Goal: Task Accomplishment & Management: Manage account settings

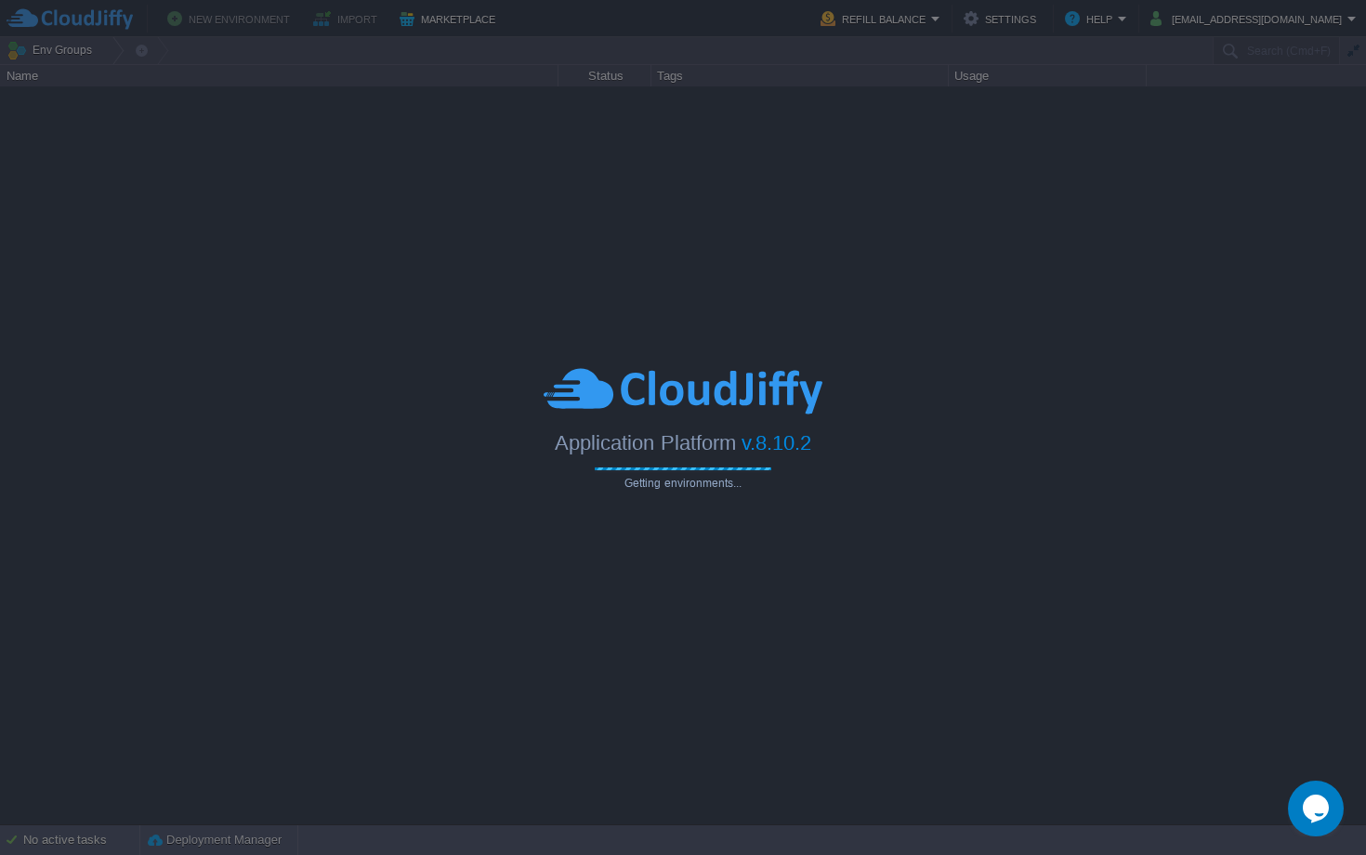
type input "Search (Cmd+F)"
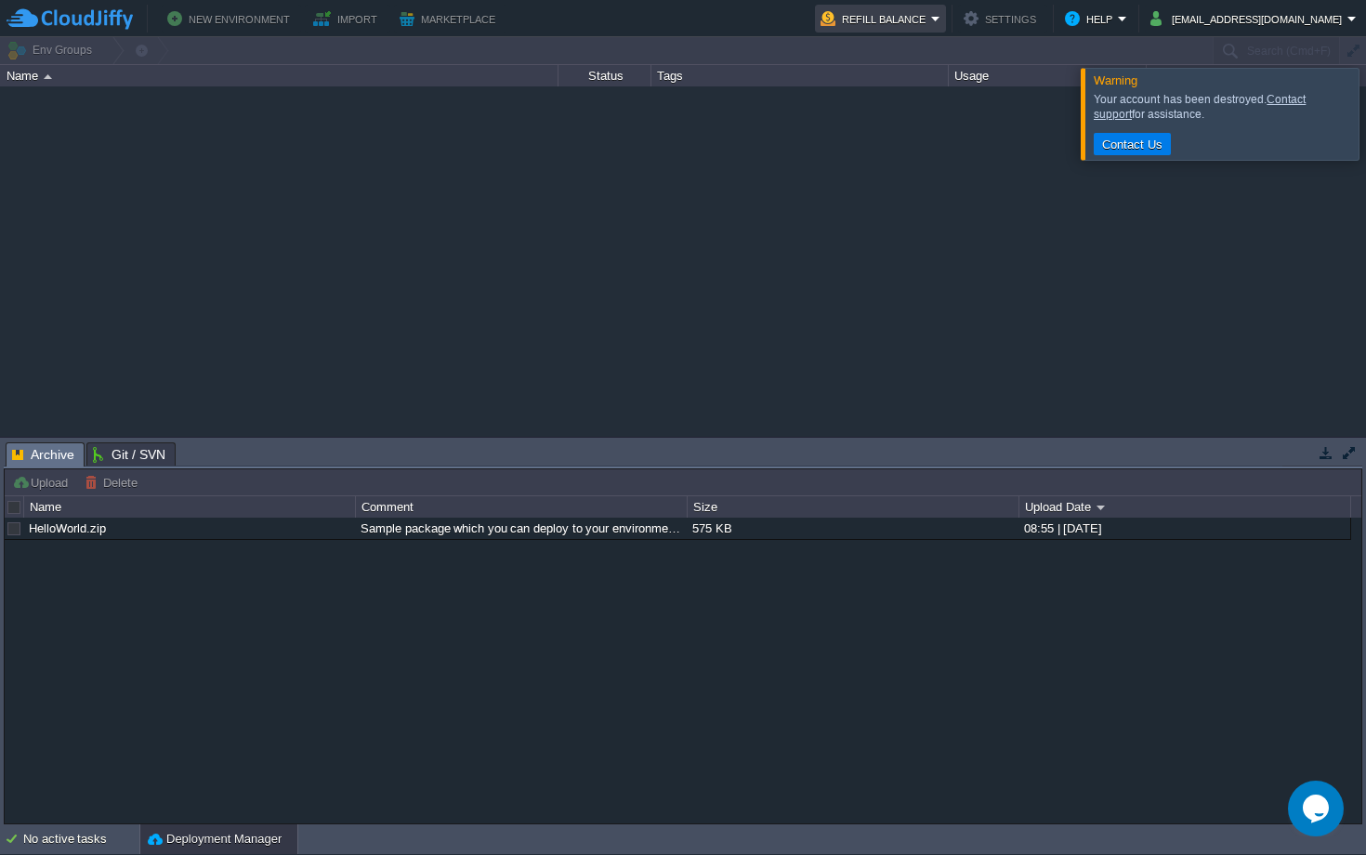
click at [931, 15] on button "Refill Balance" at bounding box center [876, 18] width 111 height 22
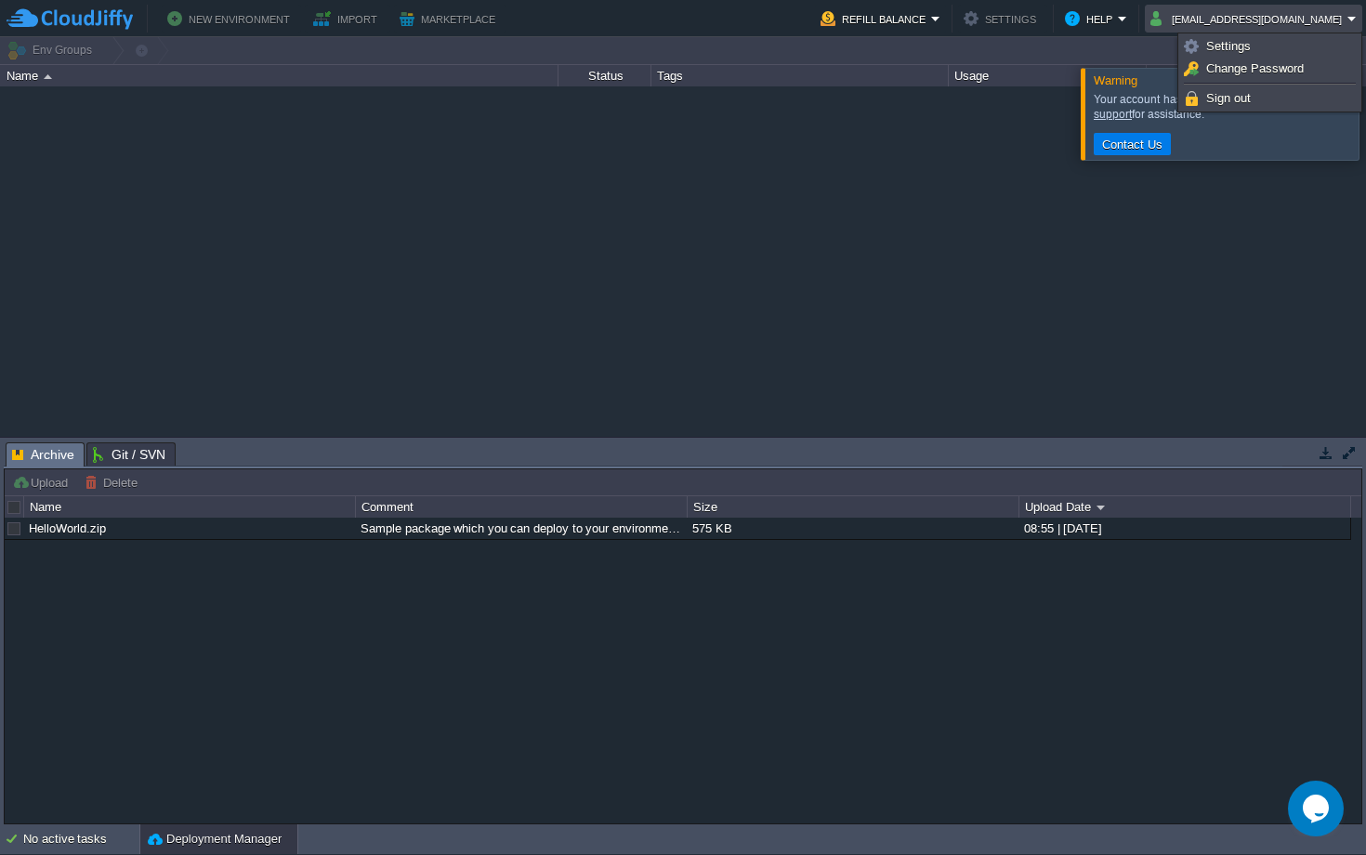
click at [938, 231] on div at bounding box center [683, 260] width 1366 height 349
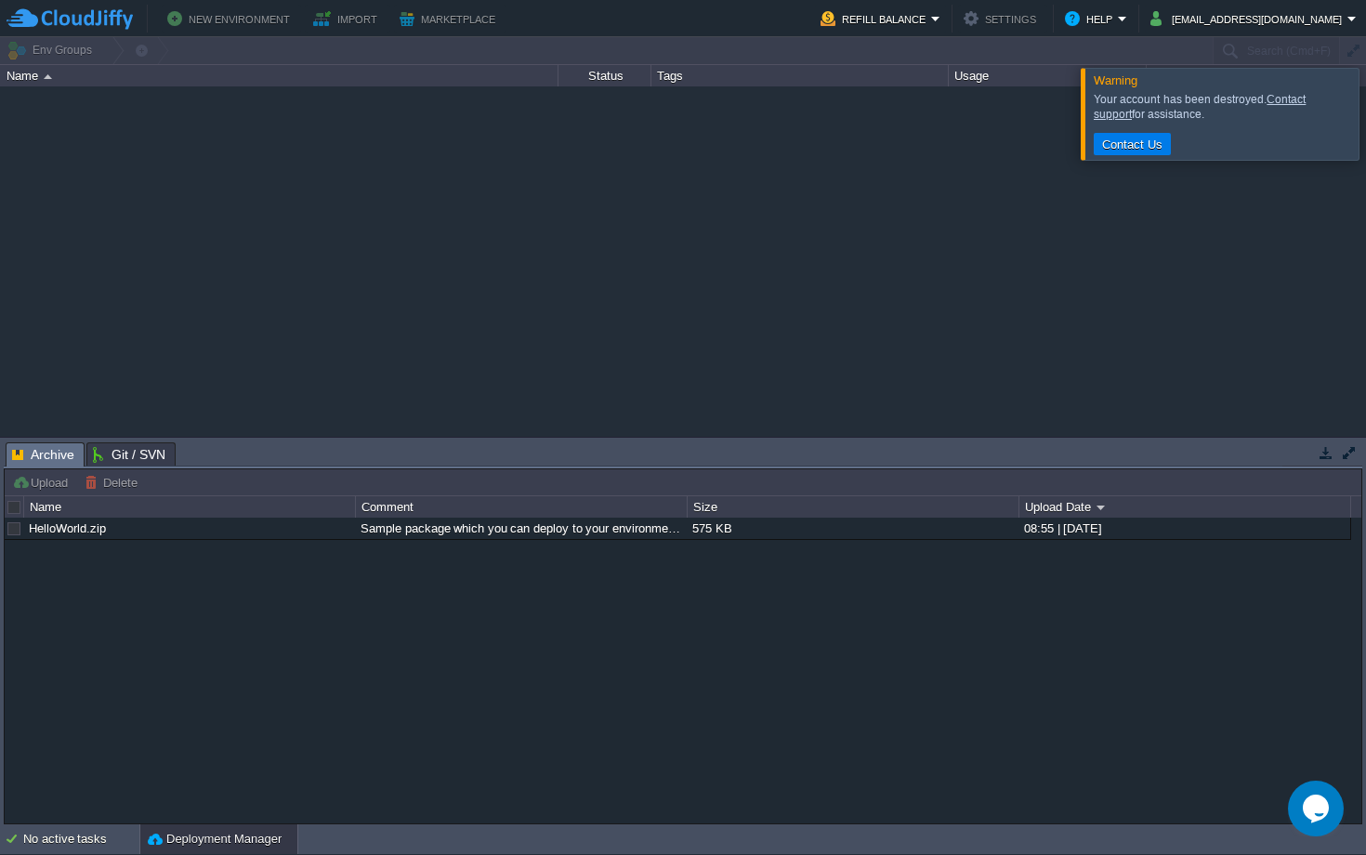
click at [580, 267] on div at bounding box center [683, 260] width 1366 height 349
click at [940, 201] on div at bounding box center [683, 260] width 1366 height 349
click at [915, 27] on button "Refill Balance" at bounding box center [876, 18] width 111 height 22
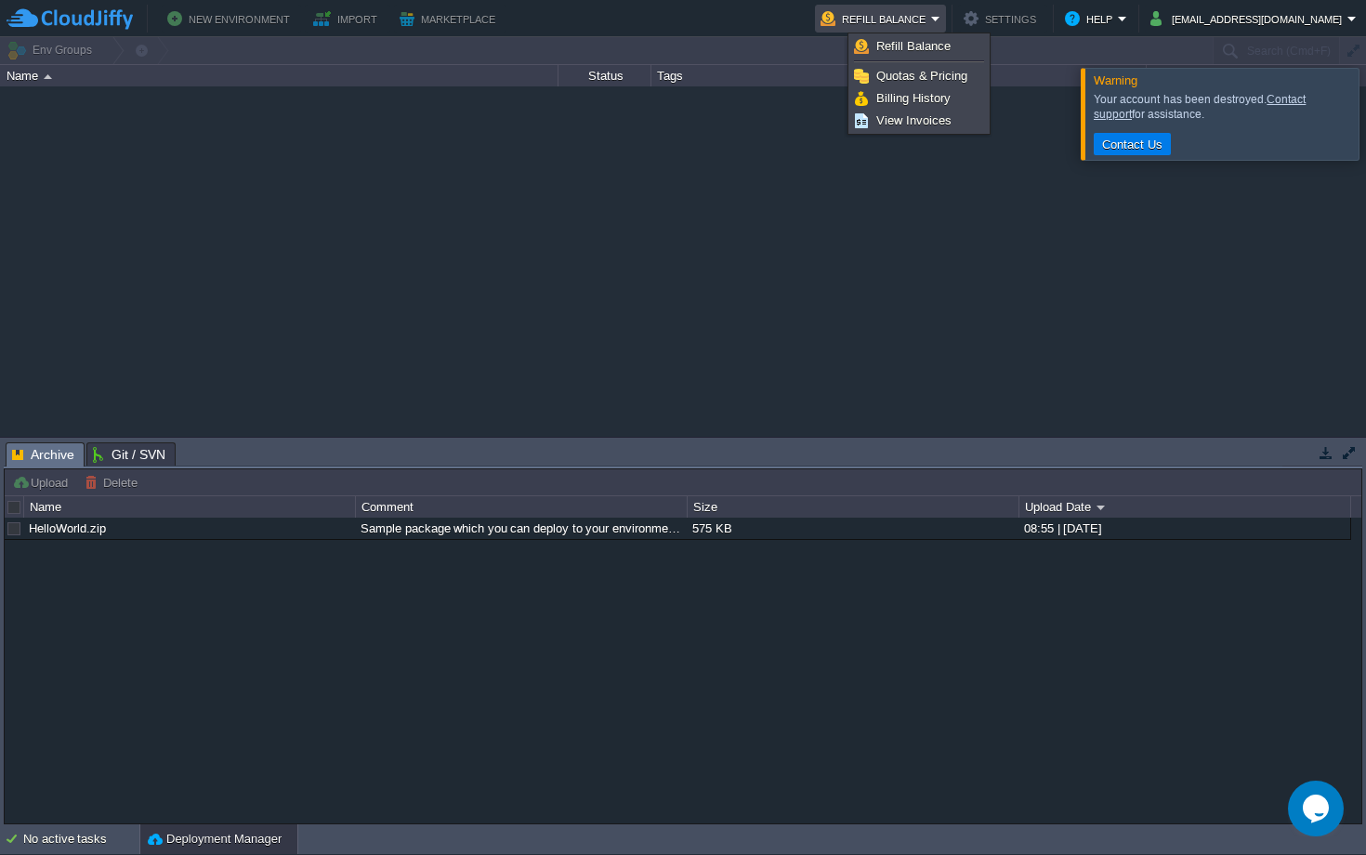
click at [642, 404] on div at bounding box center [683, 260] width 1366 height 349
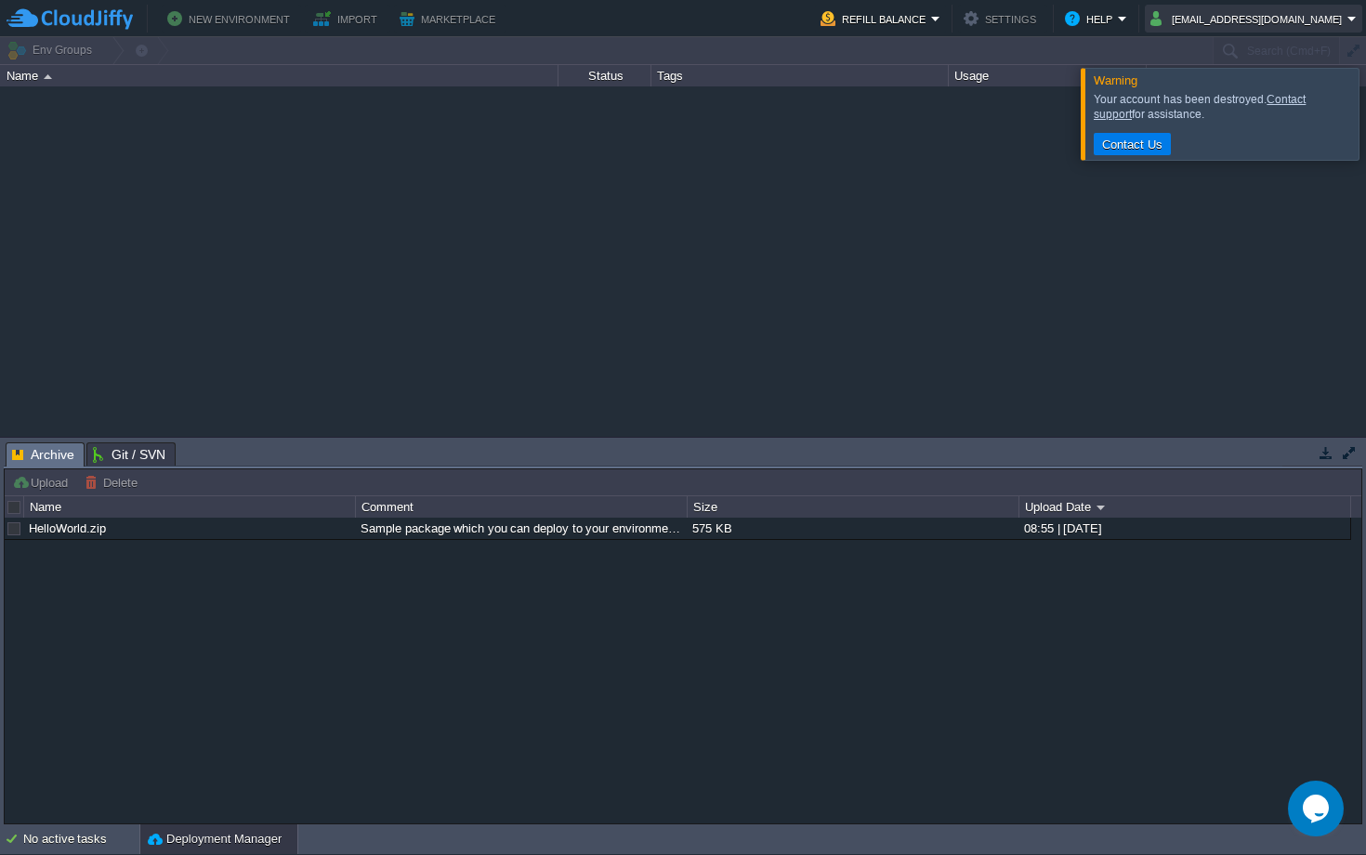
click at [1194, 23] on button "[EMAIL_ADDRESS][DOMAIN_NAME]" at bounding box center [1248, 18] width 197 height 22
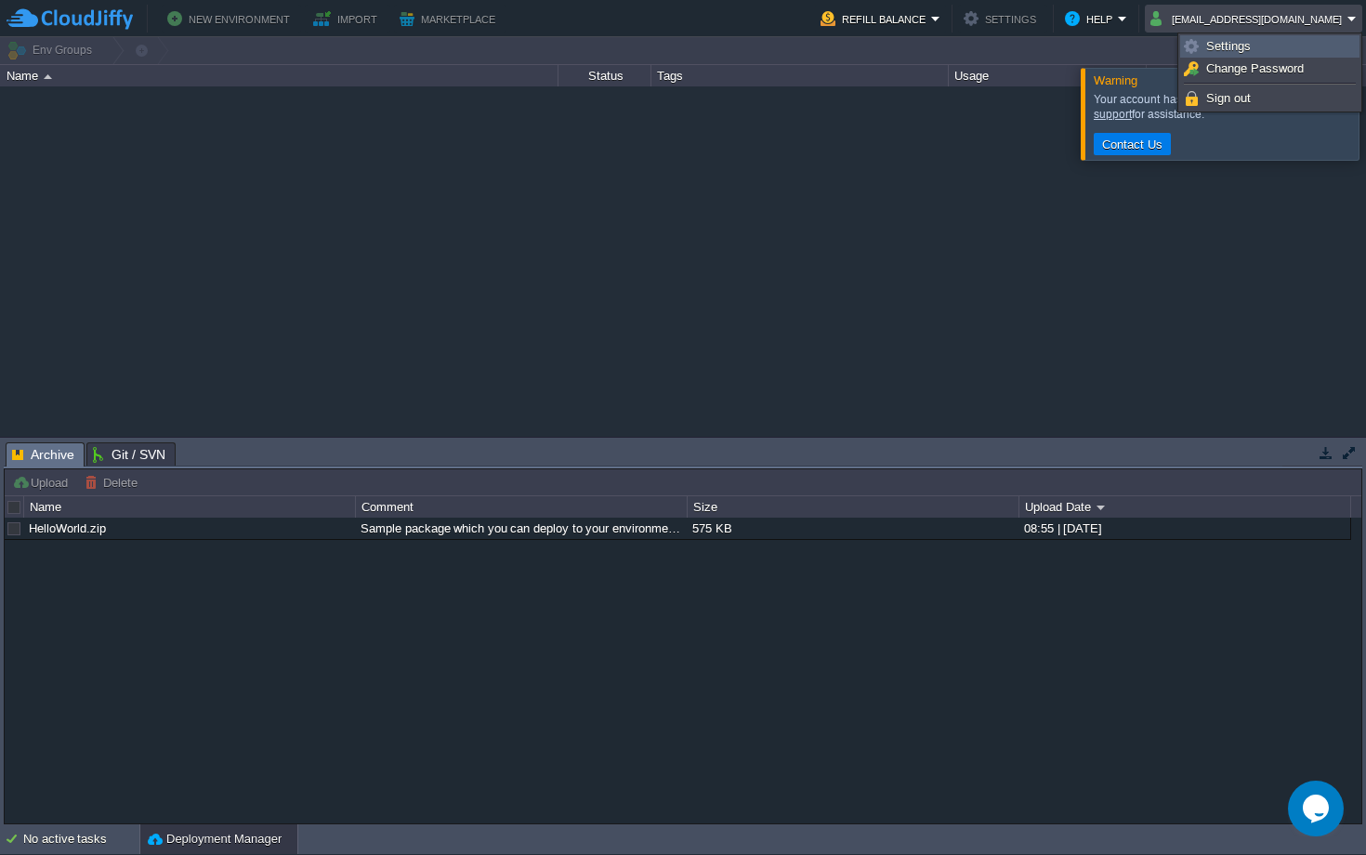
click at [1196, 47] on img at bounding box center [1191, 46] width 15 height 15
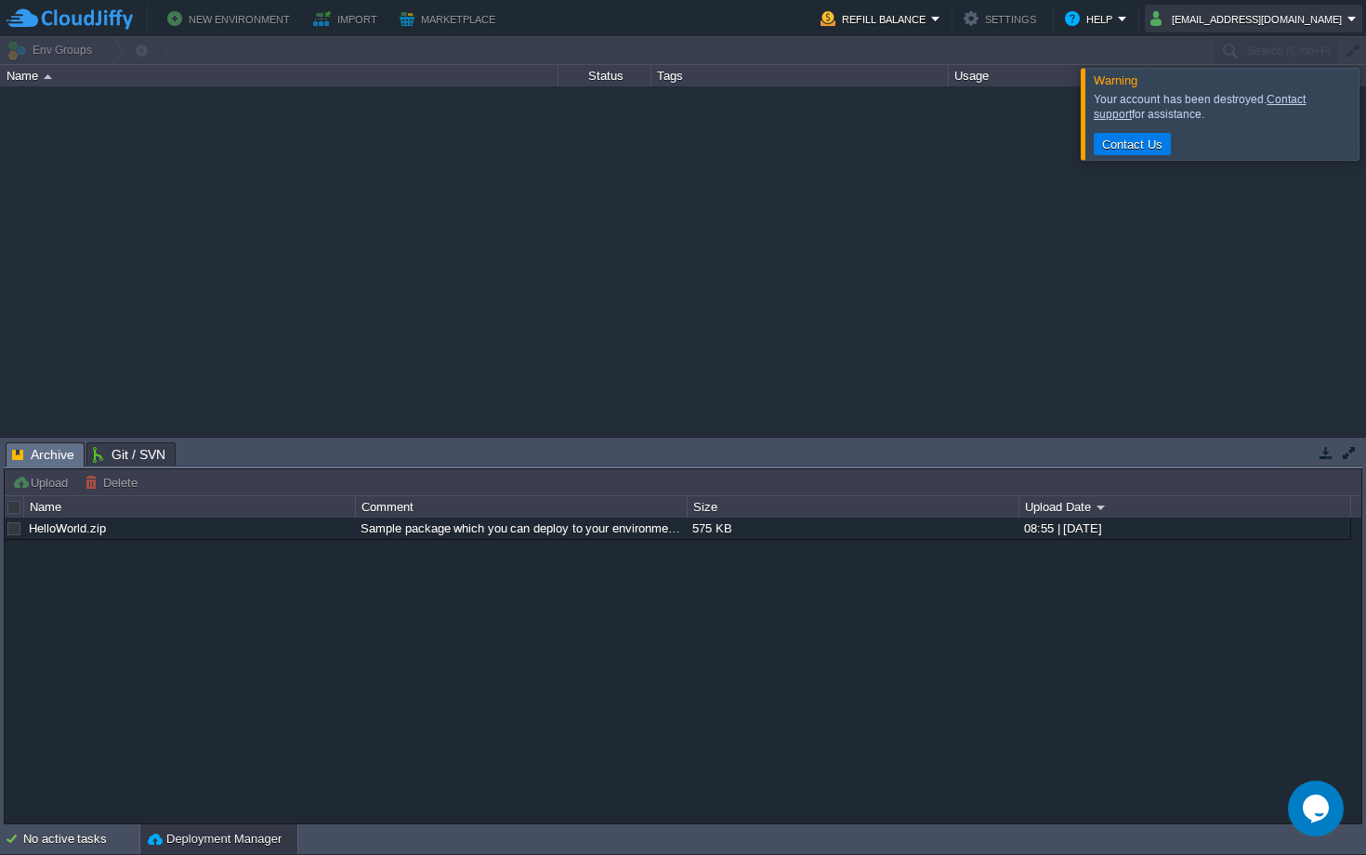
click at [1210, 25] on button "[EMAIL_ADDRESS][DOMAIN_NAME]" at bounding box center [1248, 18] width 197 height 22
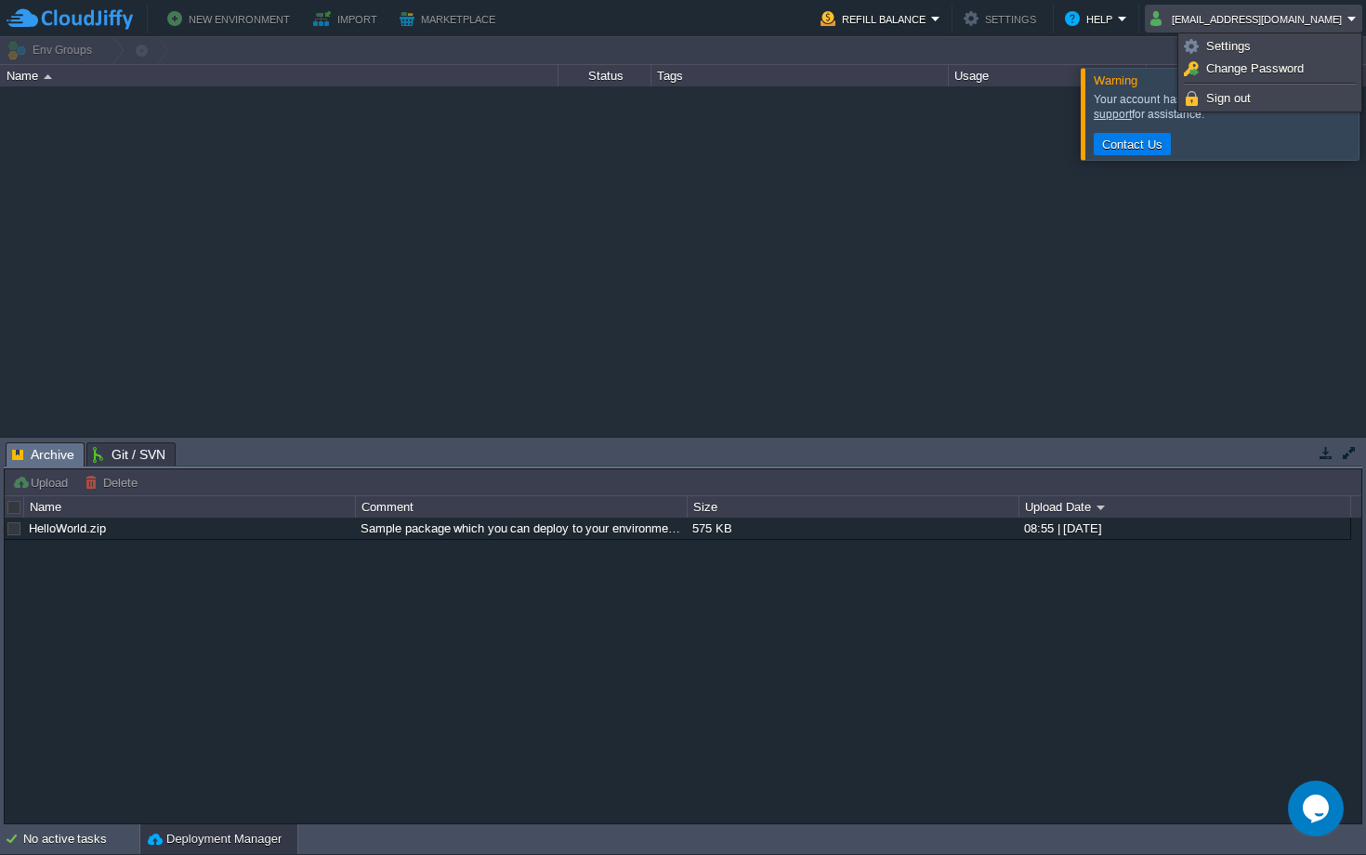
click at [955, 181] on div at bounding box center [683, 260] width 1366 height 349
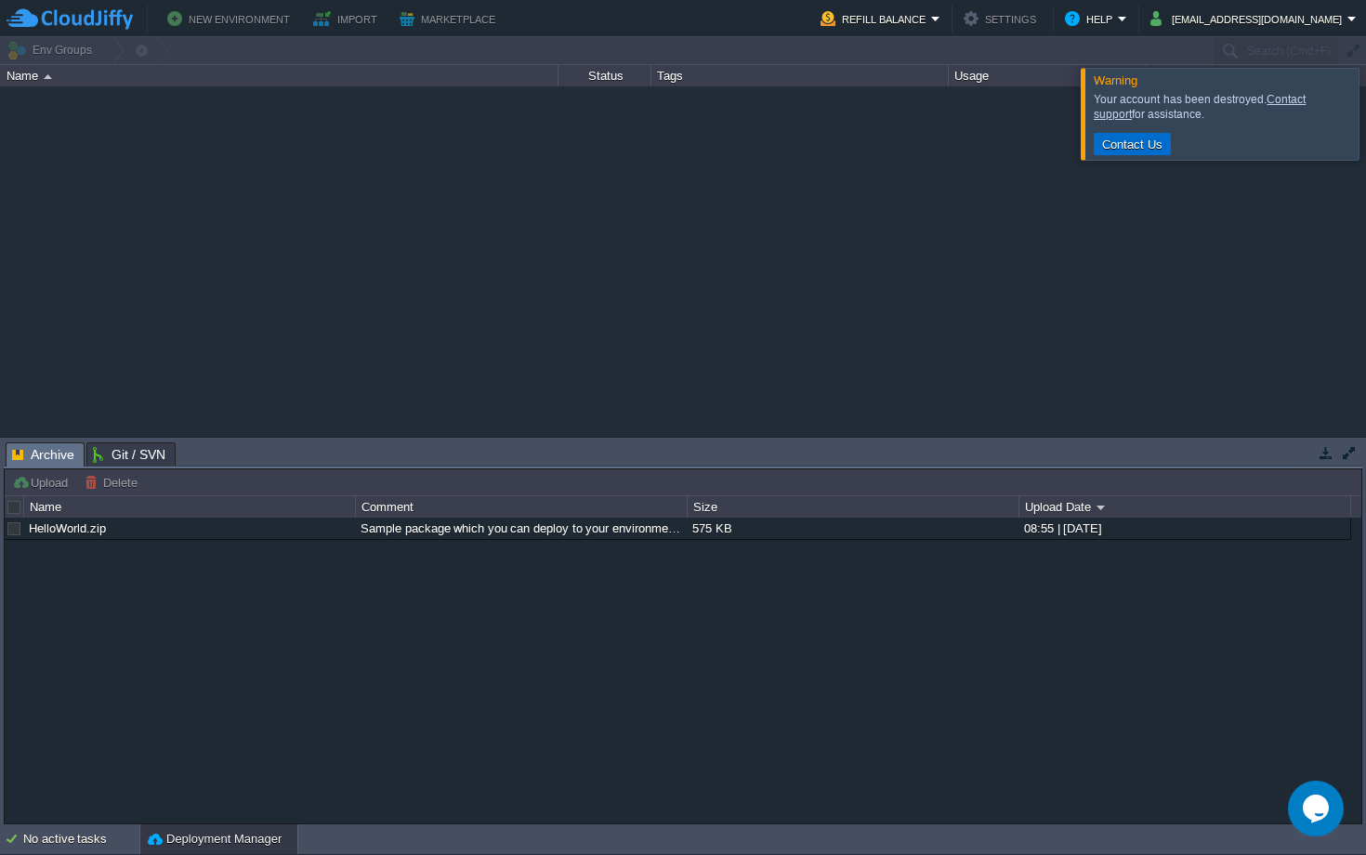
click at [1115, 143] on button "Contact Us" at bounding box center [1133, 144] width 72 height 17
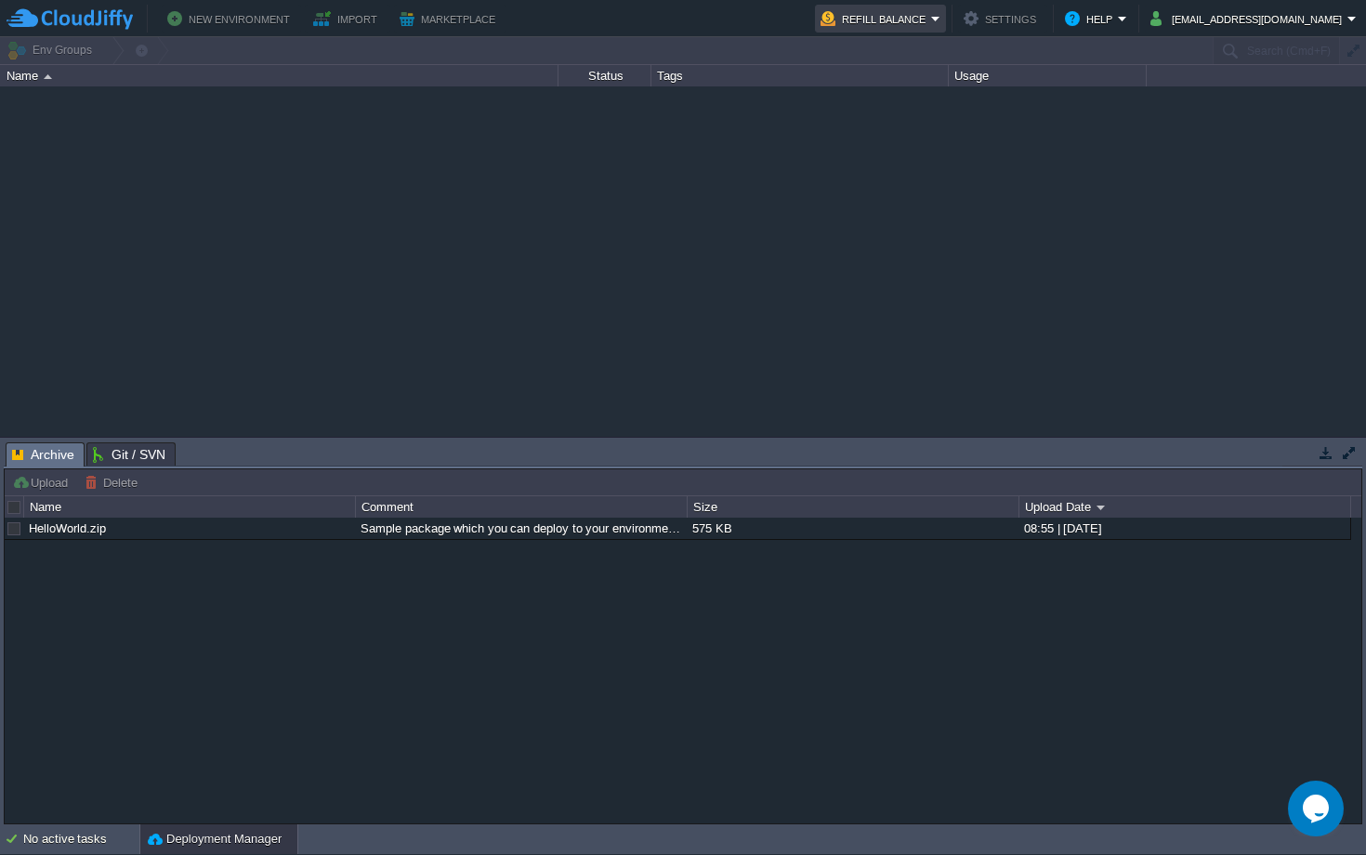
click at [931, 24] on button "Refill Balance" at bounding box center [876, 18] width 111 height 22
click at [946, 79] on span "Quotas & Pricing" at bounding box center [921, 76] width 91 height 14
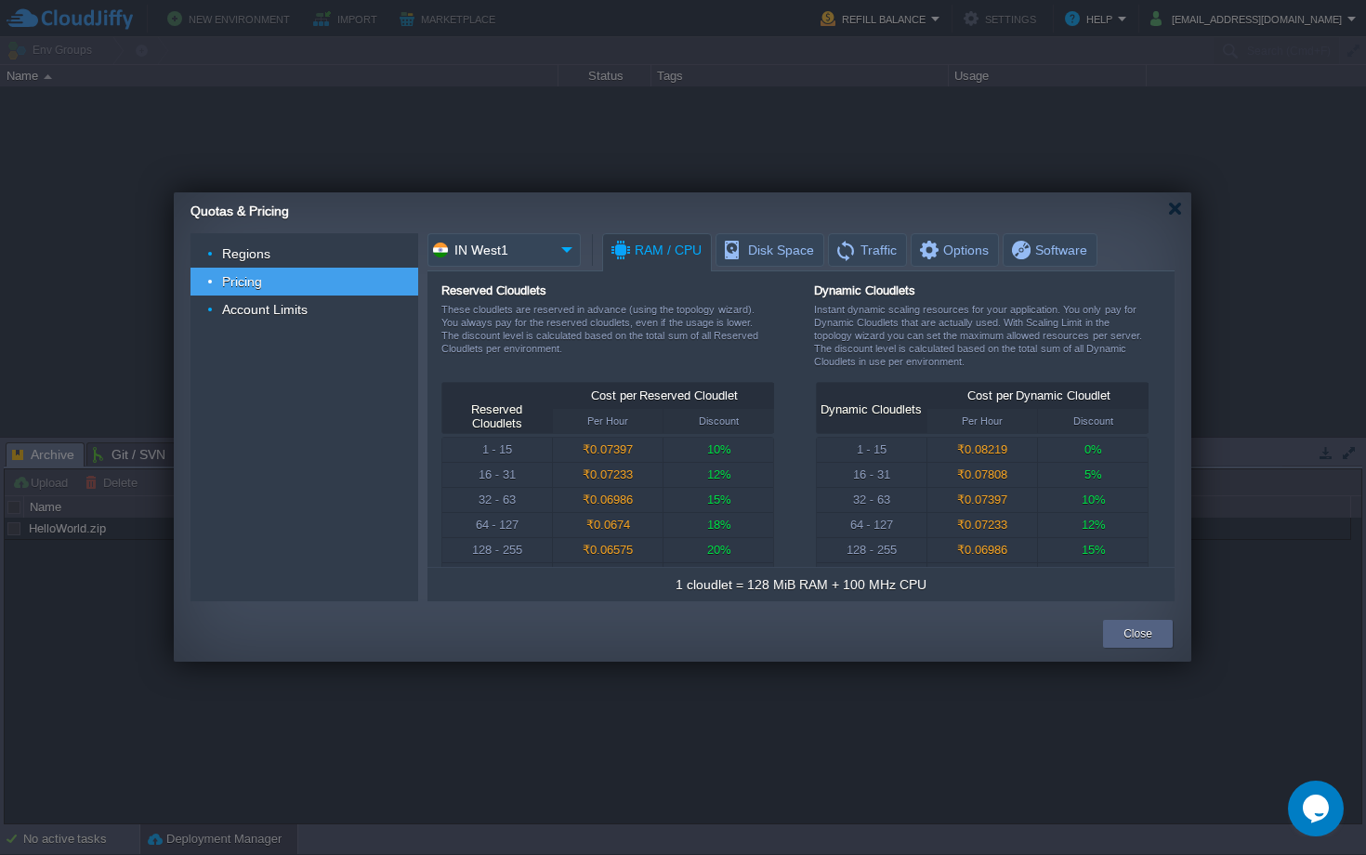
scroll to position [35, 0]
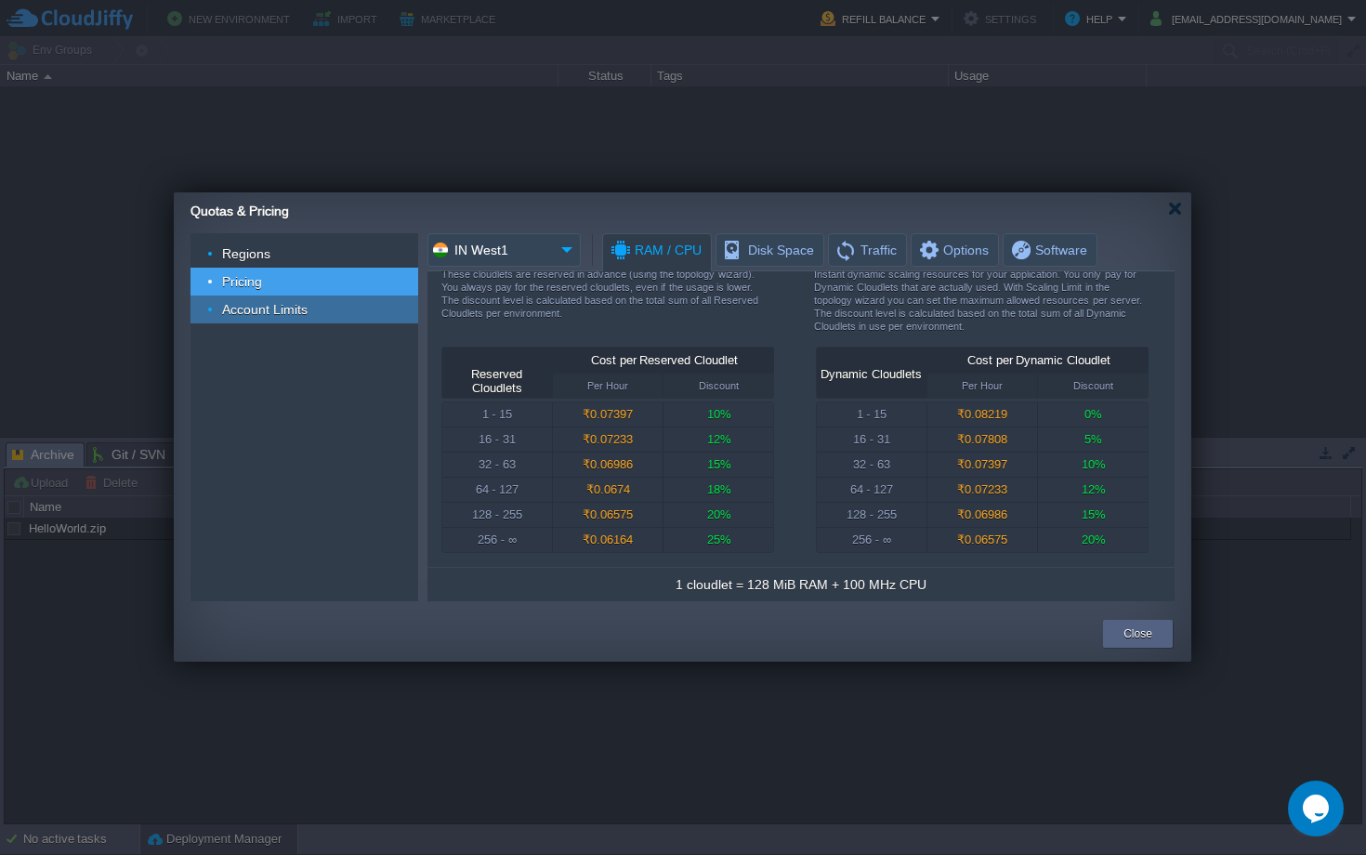
click at [378, 314] on div "Account Limits" at bounding box center [305, 310] width 228 height 28
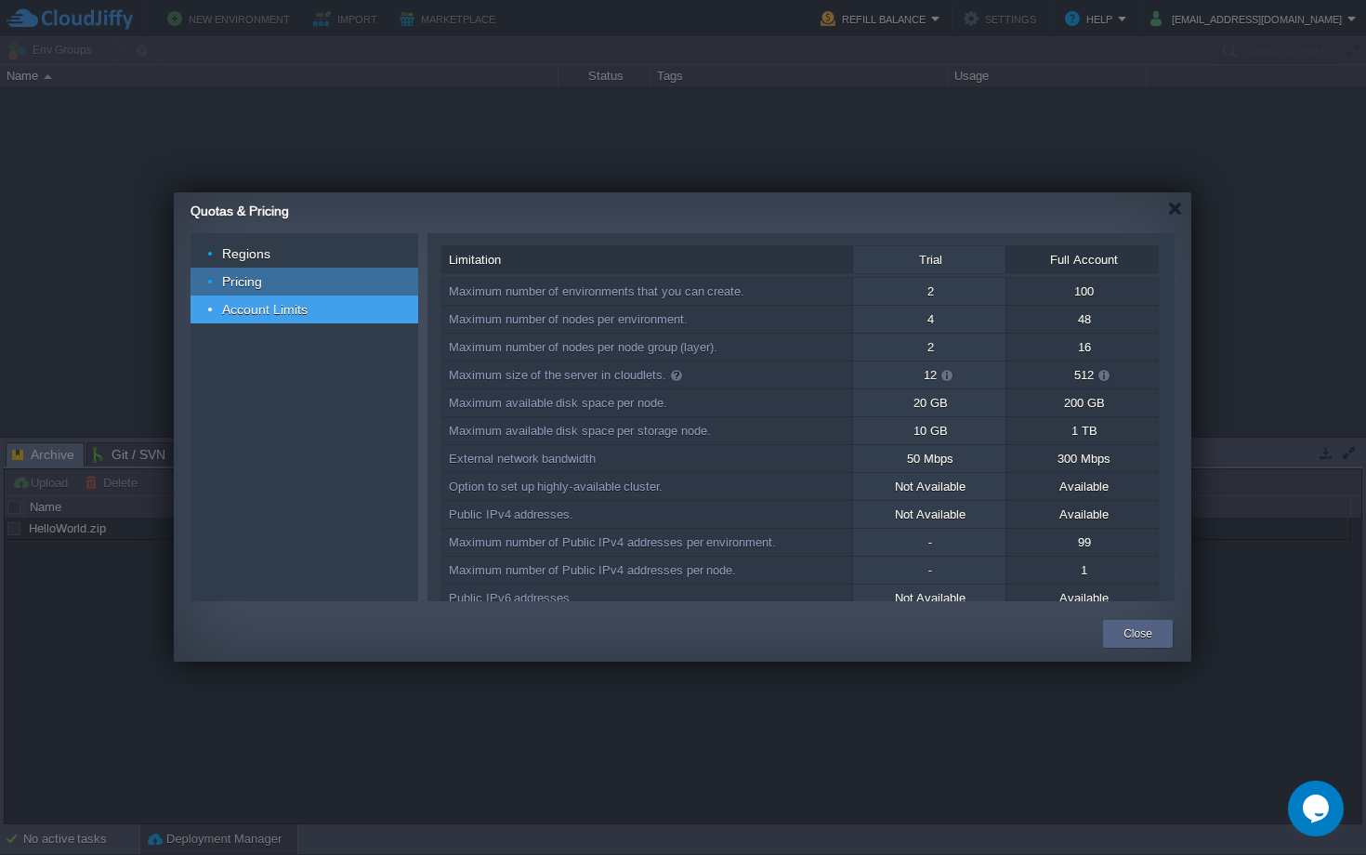
click at [358, 275] on div "Pricing" at bounding box center [305, 282] width 228 height 28
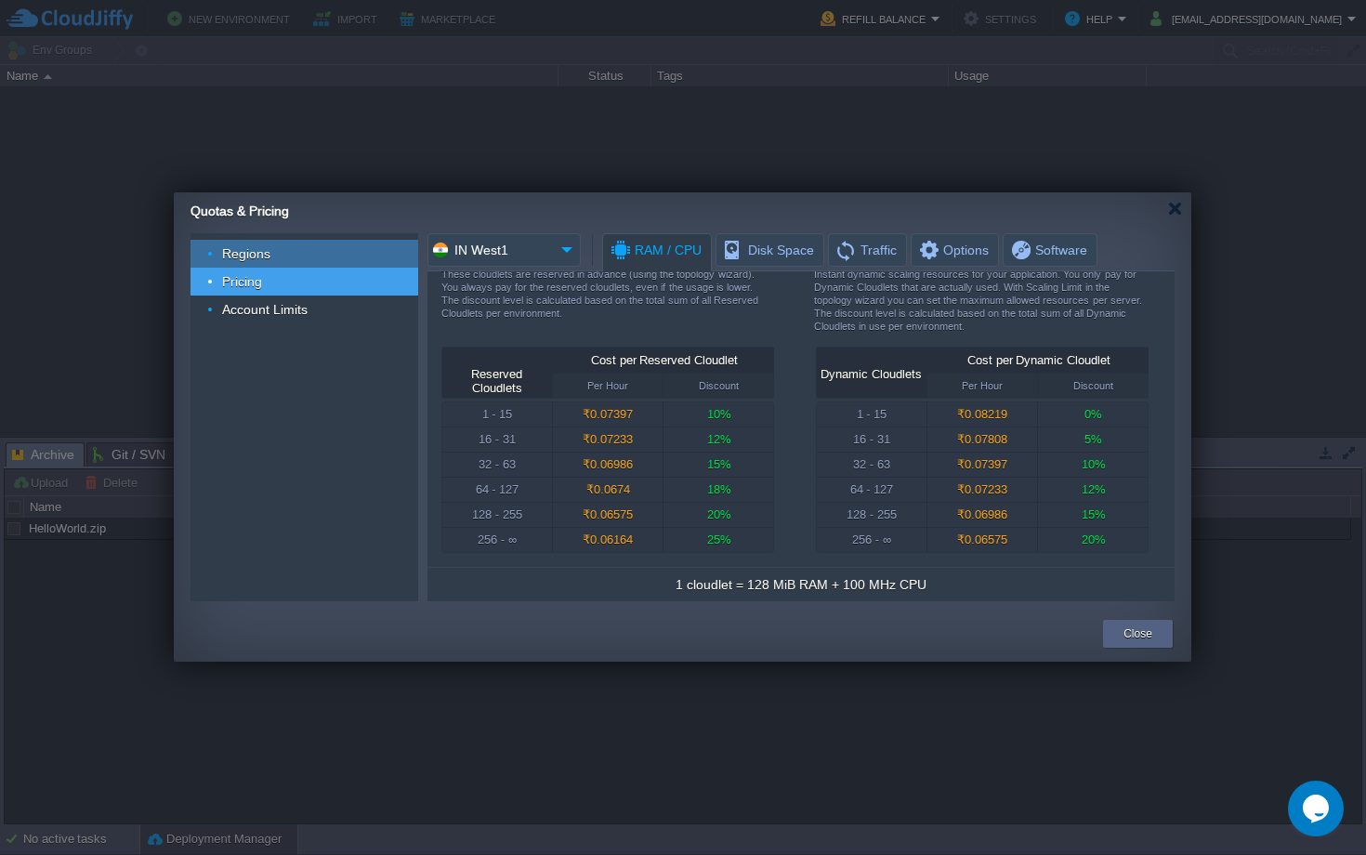
click at [354, 244] on div "Regions" at bounding box center [305, 254] width 228 height 28
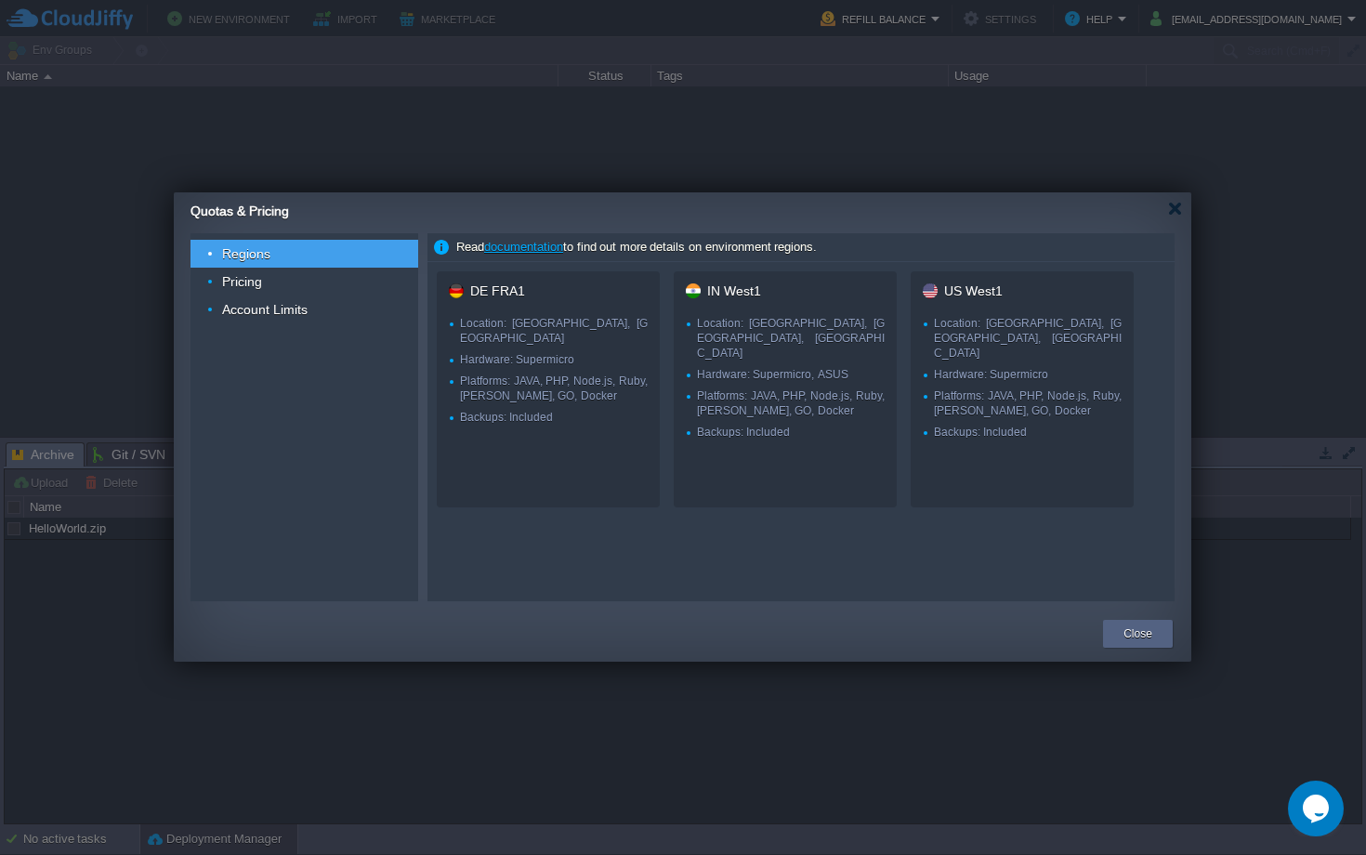
click at [349, 267] on div "Regions" at bounding box center [305, 254] width 228 height 28
click at [375, 276] on div "Pricing" at bounding box center [305, 282] width 228 height 28
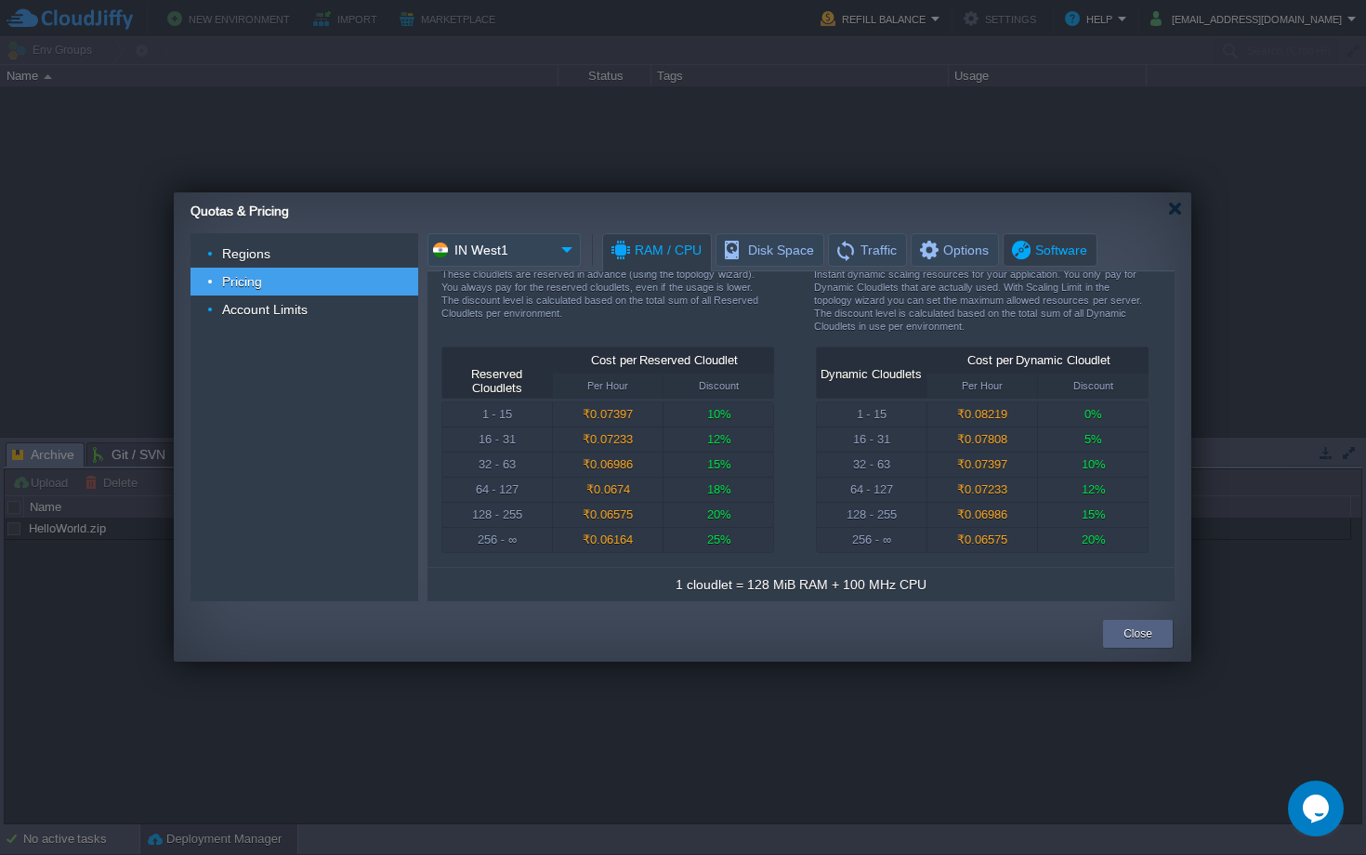
click at [1016, 247] on span "Software" at bounding box center [1048, 250] width 78 height 32
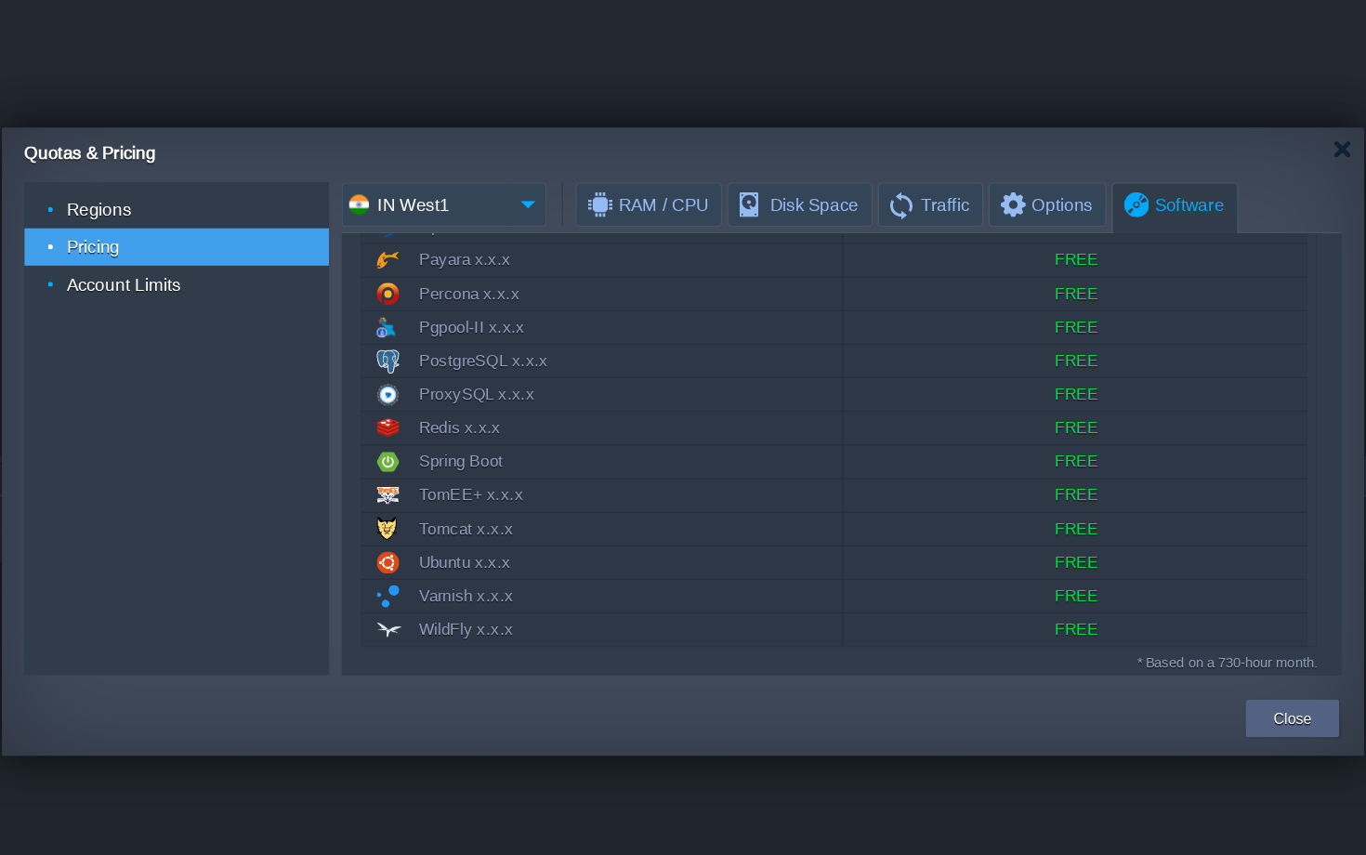
scroll to position [915, 0]
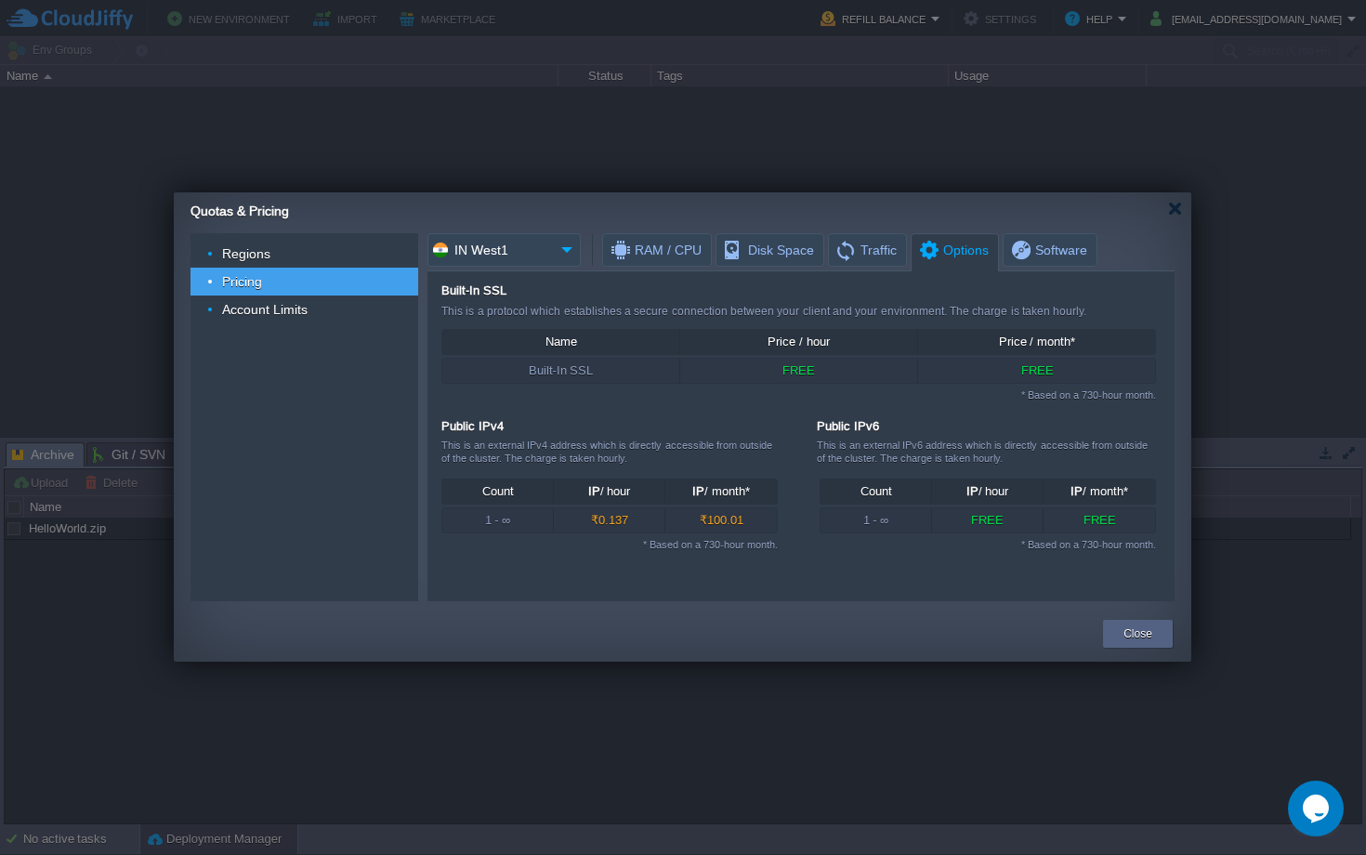
click at [951, 256] on span "Options" at bounding box center [953, 250] width 72 height 33
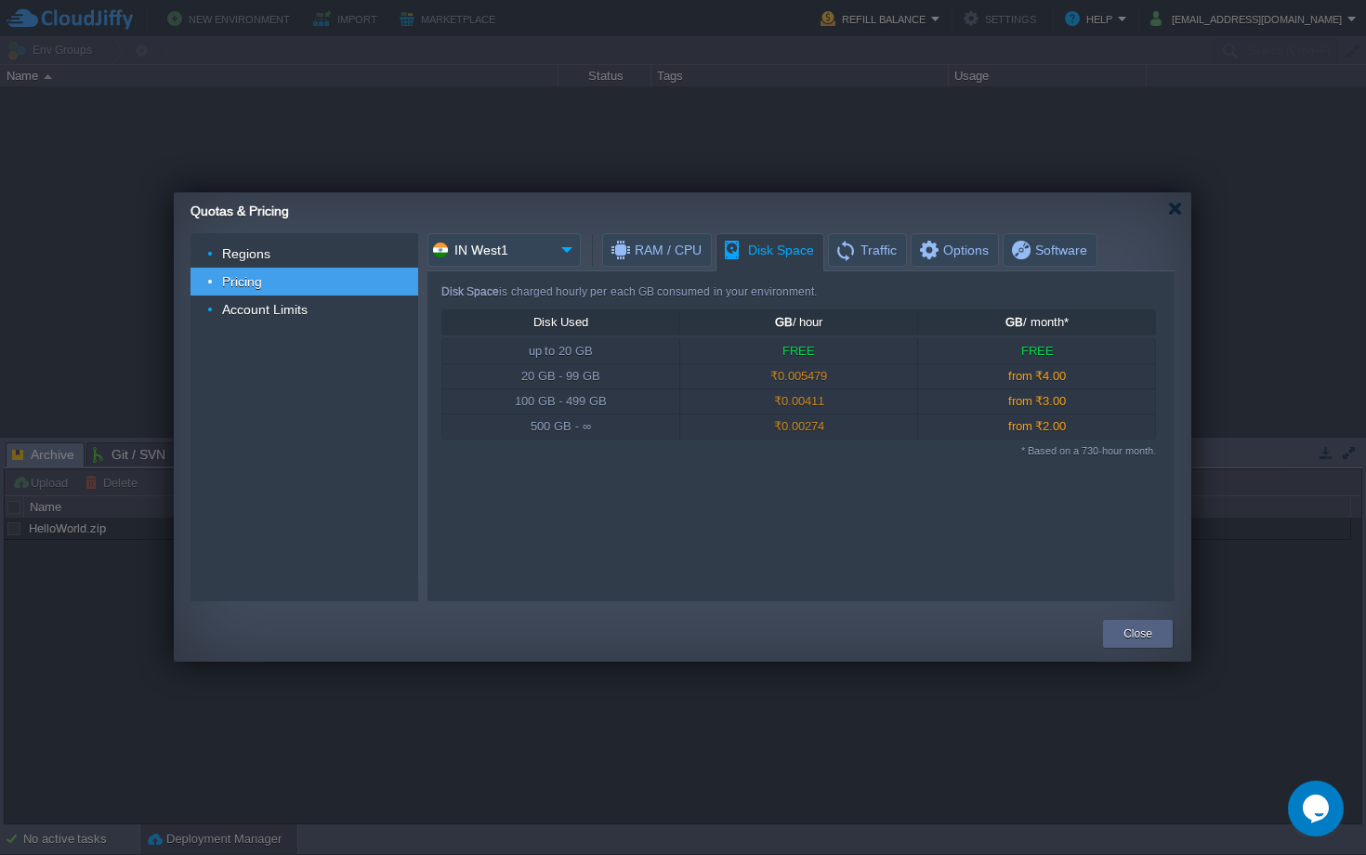
click at [748, 245] on span "Disk Space" at bounding box center [768, 250] width 92 height 33
click at [857, 256] on span "Traffic" at bounding box center [866, 250] width 62 height 32
click at [733, 237] on span "Disk Space" at bounding box center [768, 250] width 92 height 33
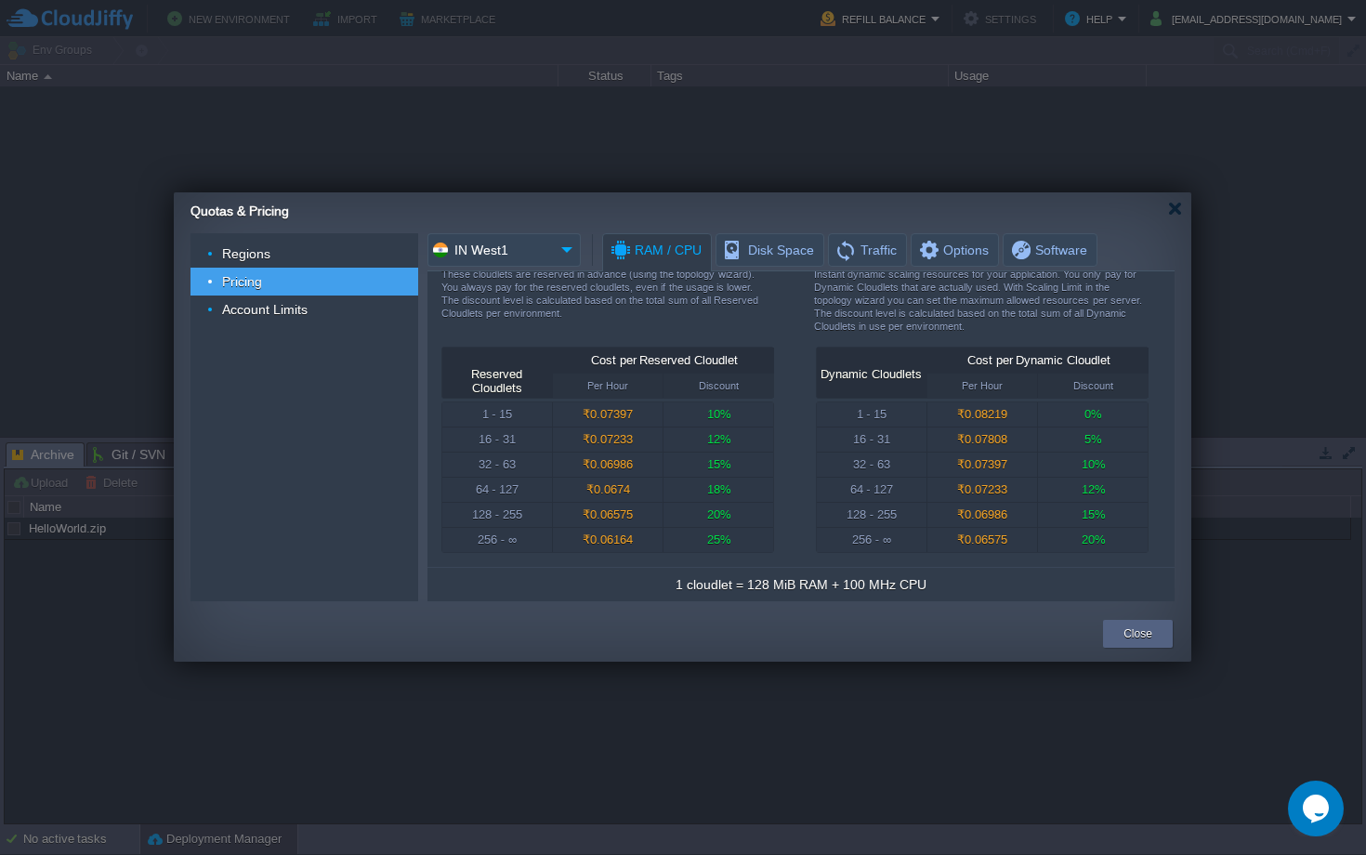
click at [649, 259] on span "RAM / CPU" at bounding box center [655, 250] width 93 height 33
click at [501, 257] on input "IN West1" at bounding box center [490, 249] width 126 height 33
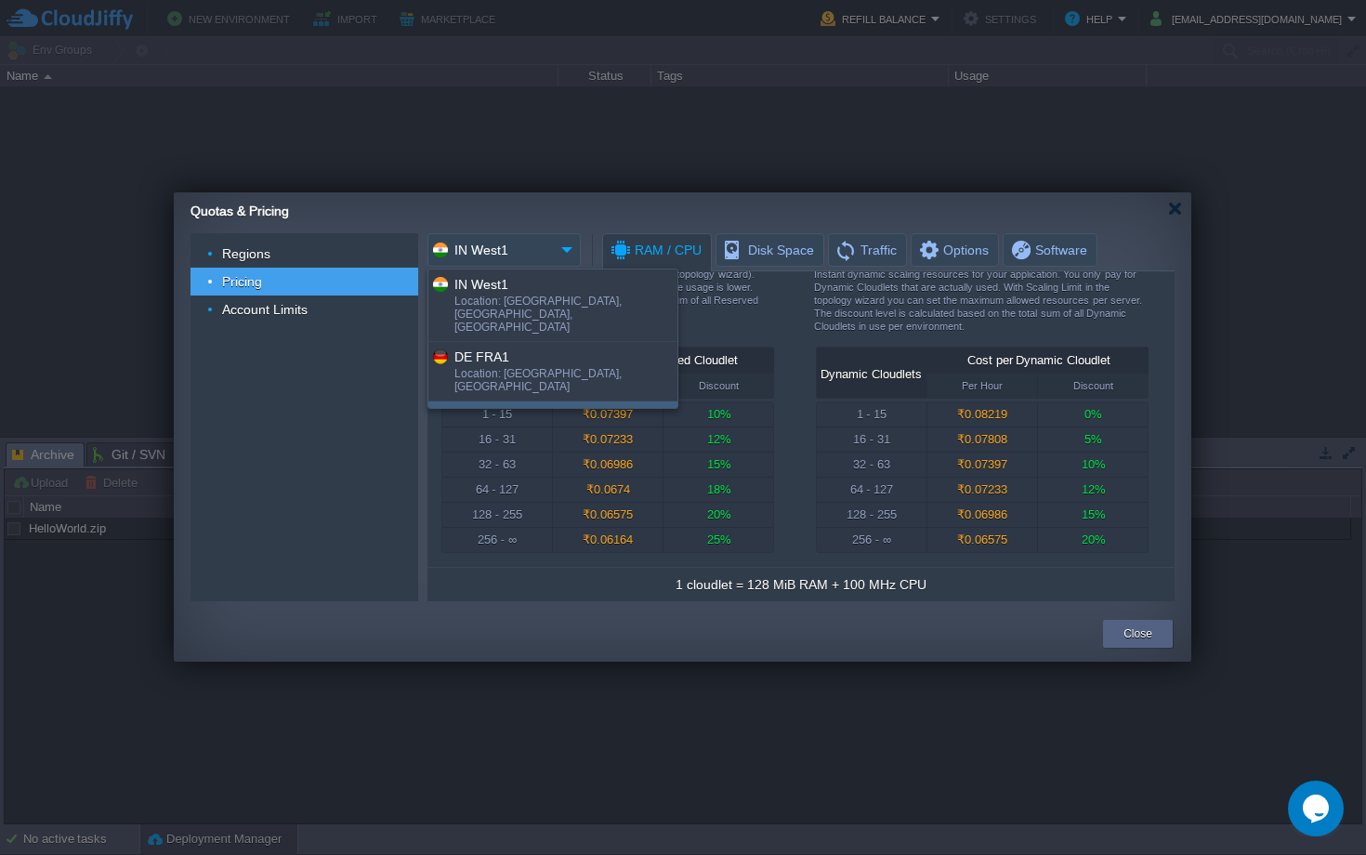
click at [1152, 648] on td "Close" at bounding box center [1137, 633] width 79 height 33
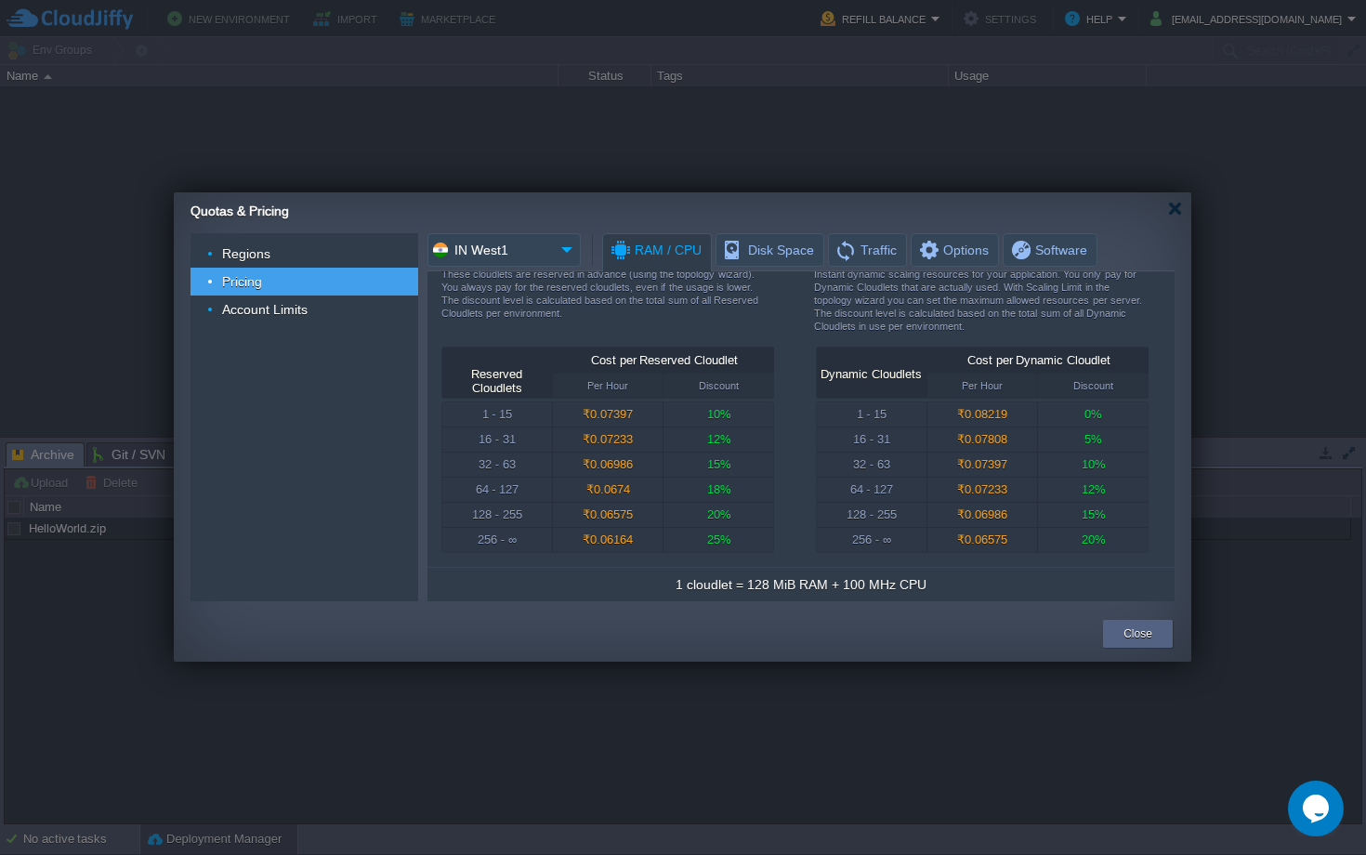
click at [1141, 632] on button "Close" at bounding box center [1138, 633] width 29 height 19
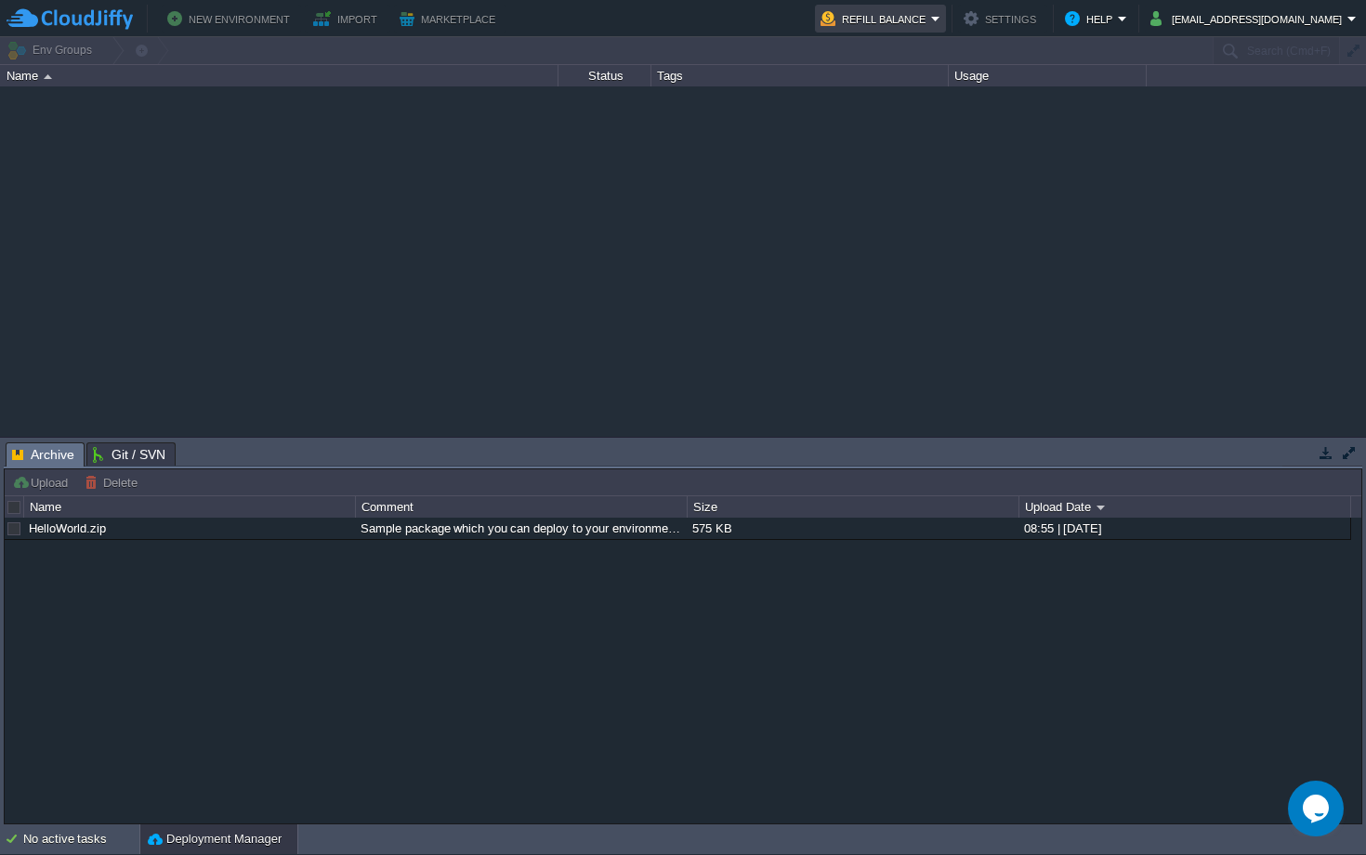
click at [931, 18] on button "Refill Balance" at bounding box center [876, 18] width 111 height 22
click at [894, 87] on li "Billing History" at bounding box center [919, 98] width 138 height 22
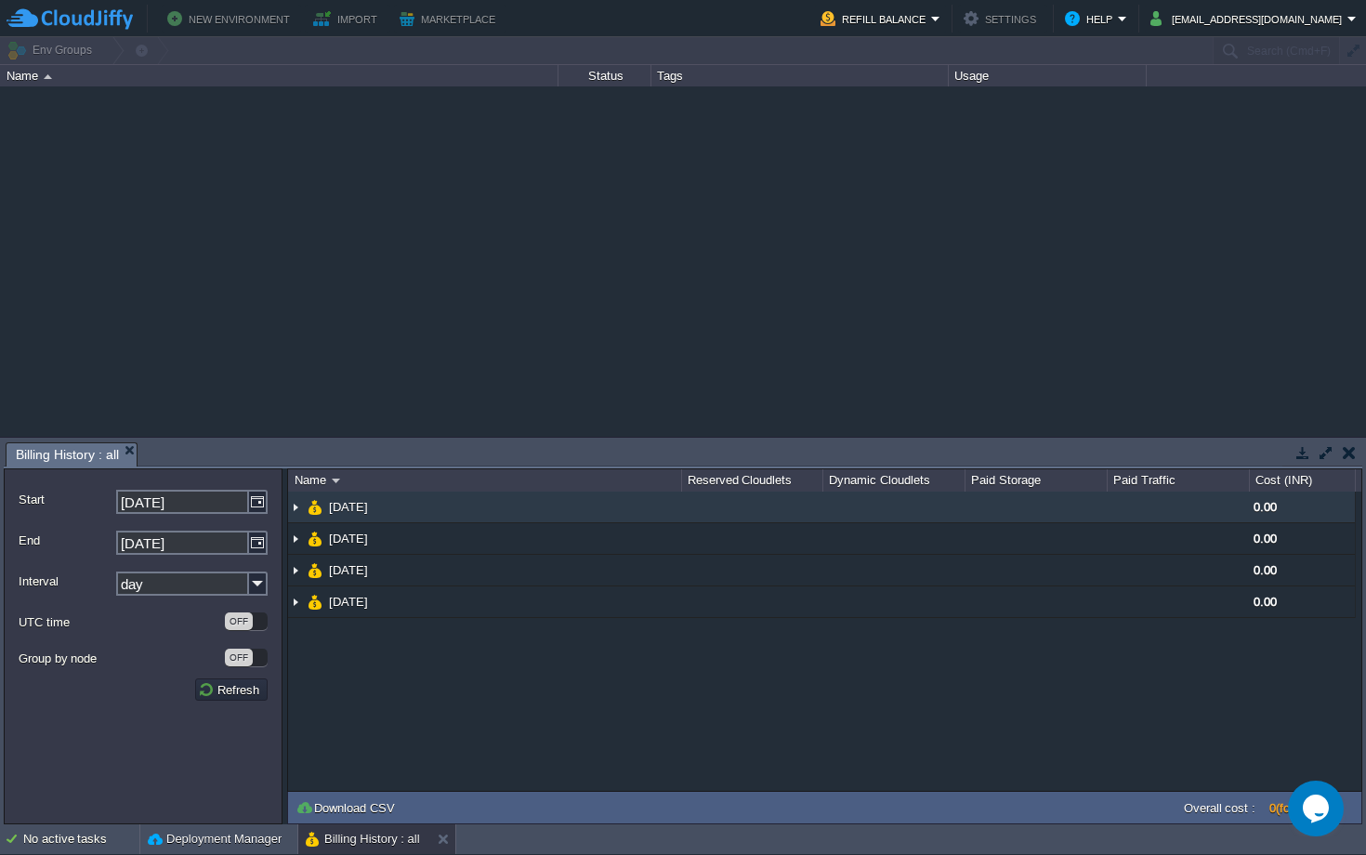
click at [530, 514] on td "[DATE]" at bounding box center [484, 508] width 393 height 32
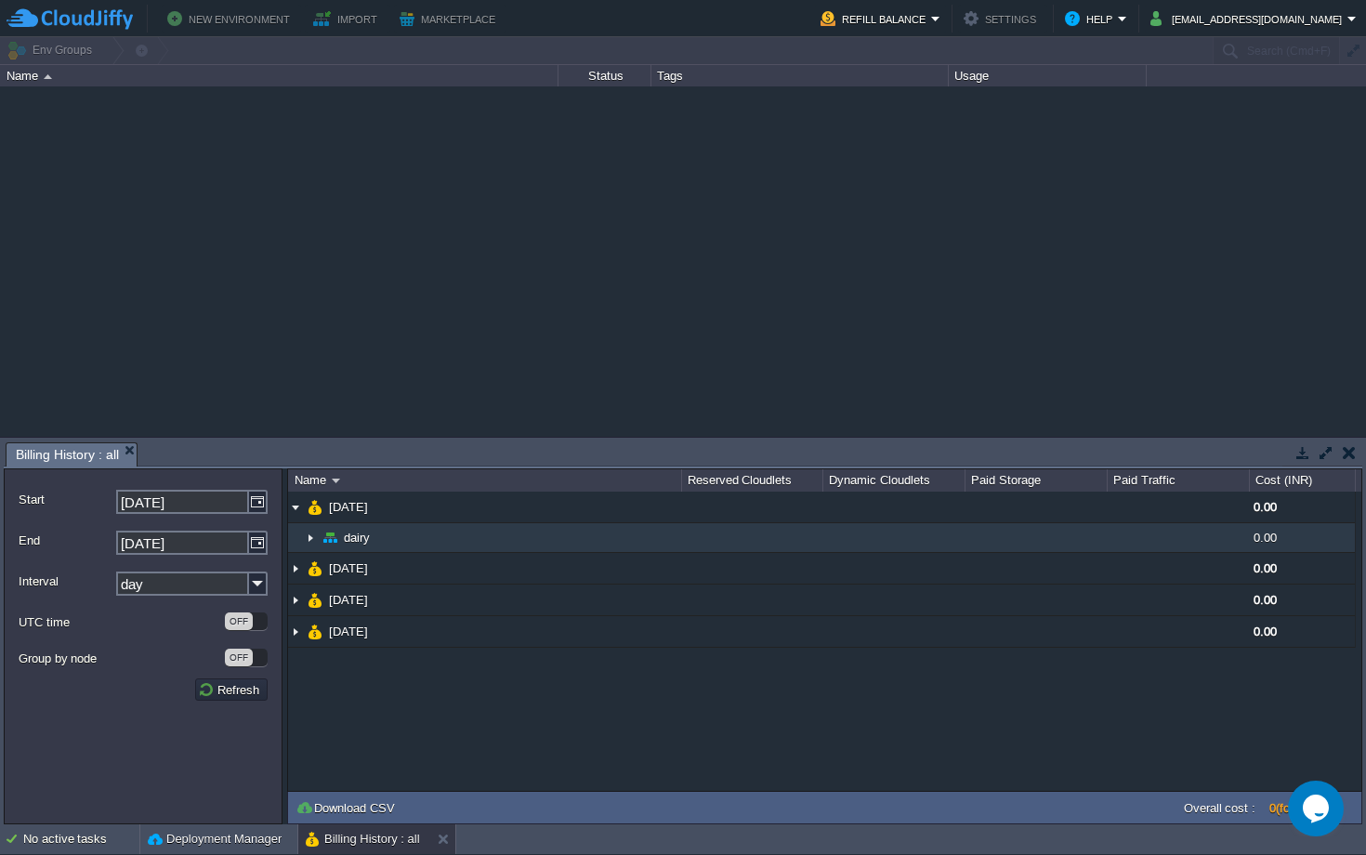
click at [518, 542] on td "dairy" at bounding box center [484, 538] width 393 height 30
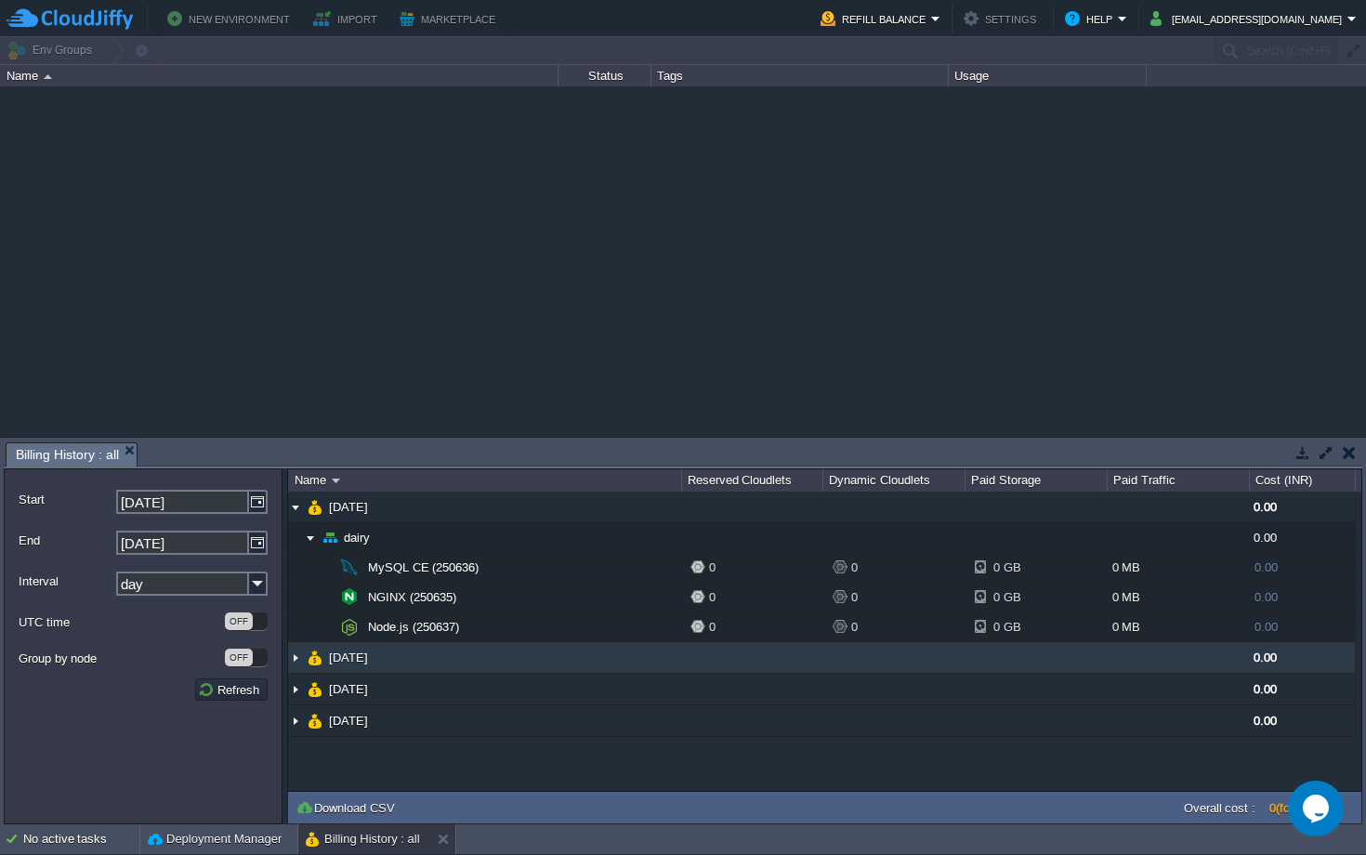
click at [496, 659] on td "[DATE]" at bounding box center [484, 658] width 393 height 32
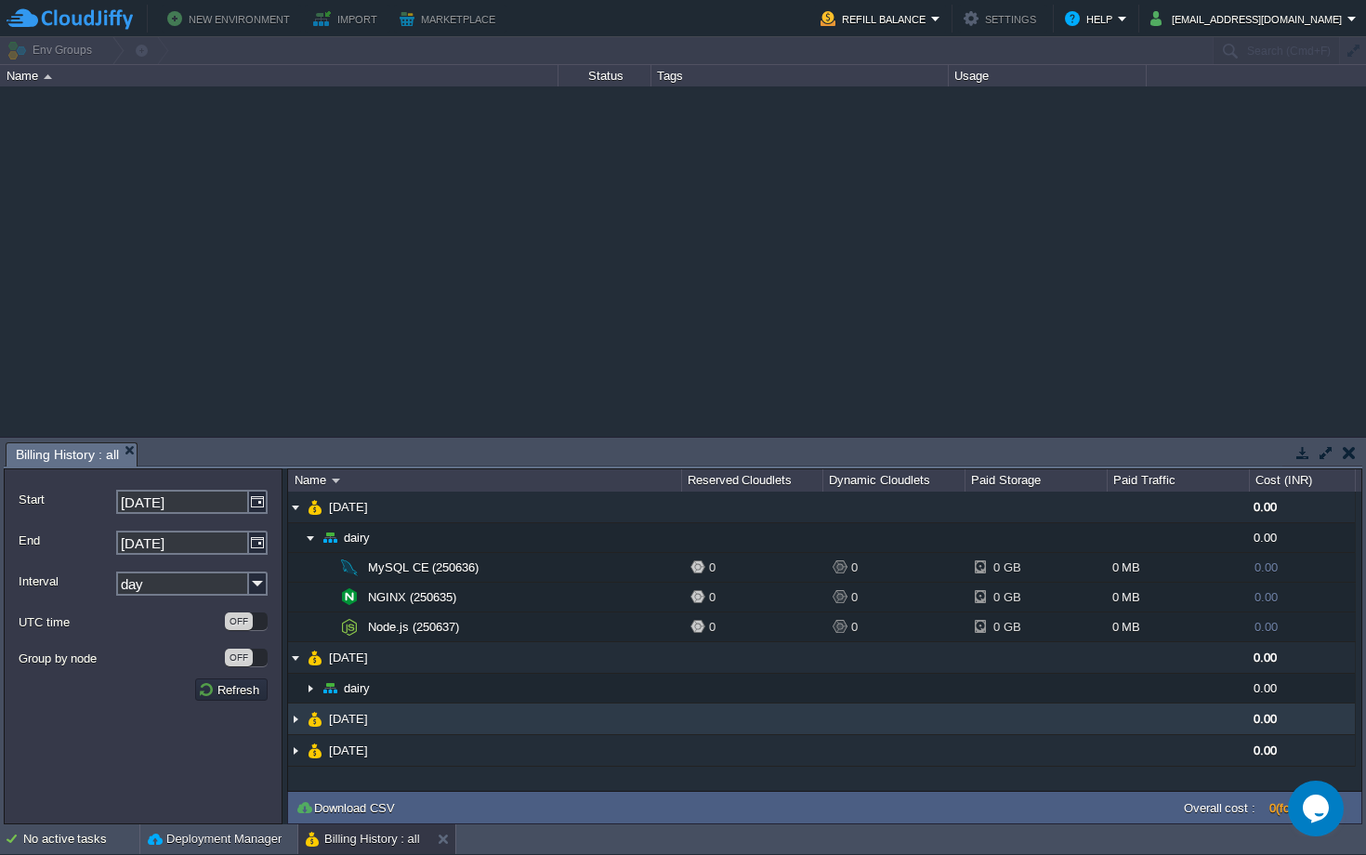
click at [466, 715] on td "[DATE]" at bounding box center [484, 719] width 393 height 32
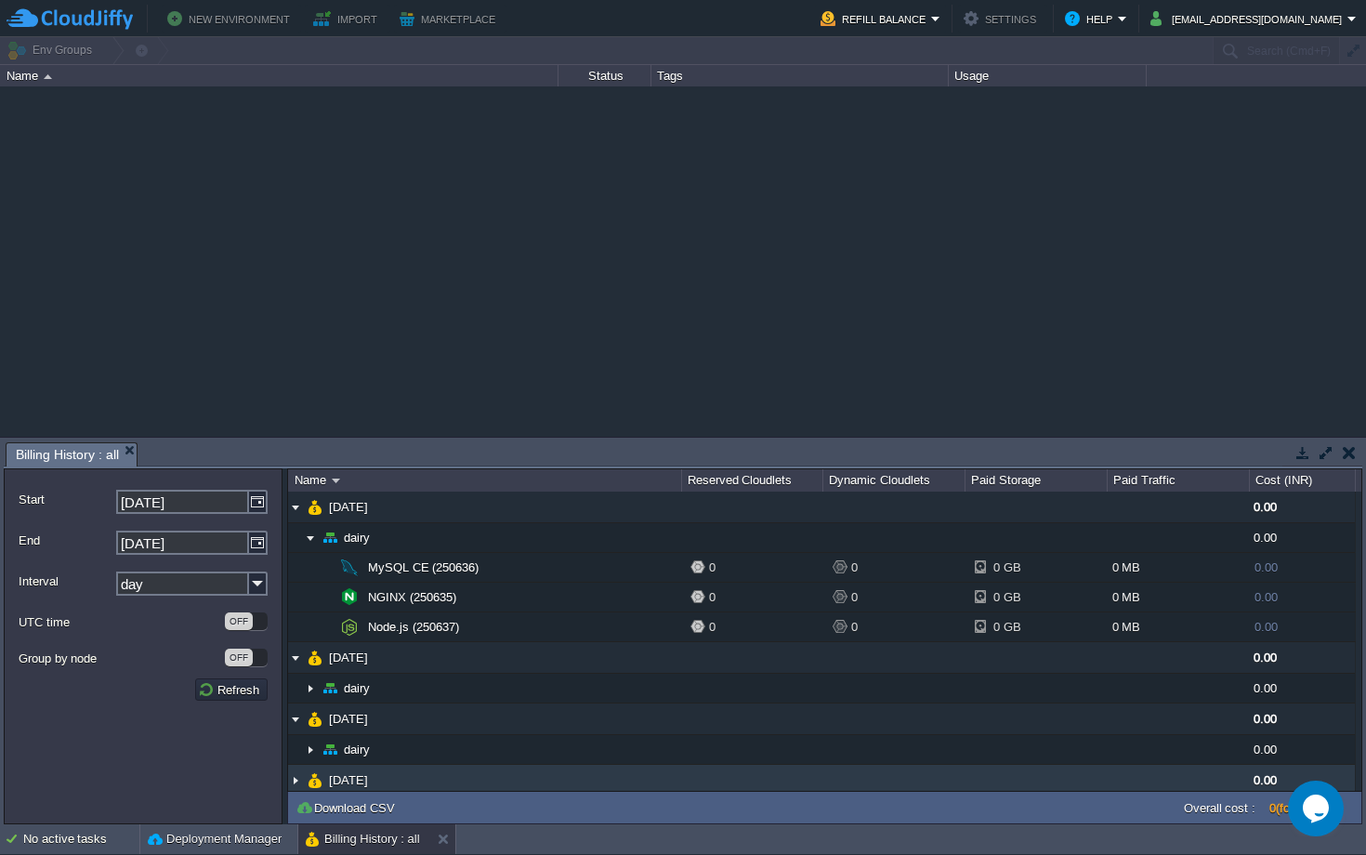
click at [438, 779] on td "[DATE]" at bounding box center [484, 781] width 393 height 32
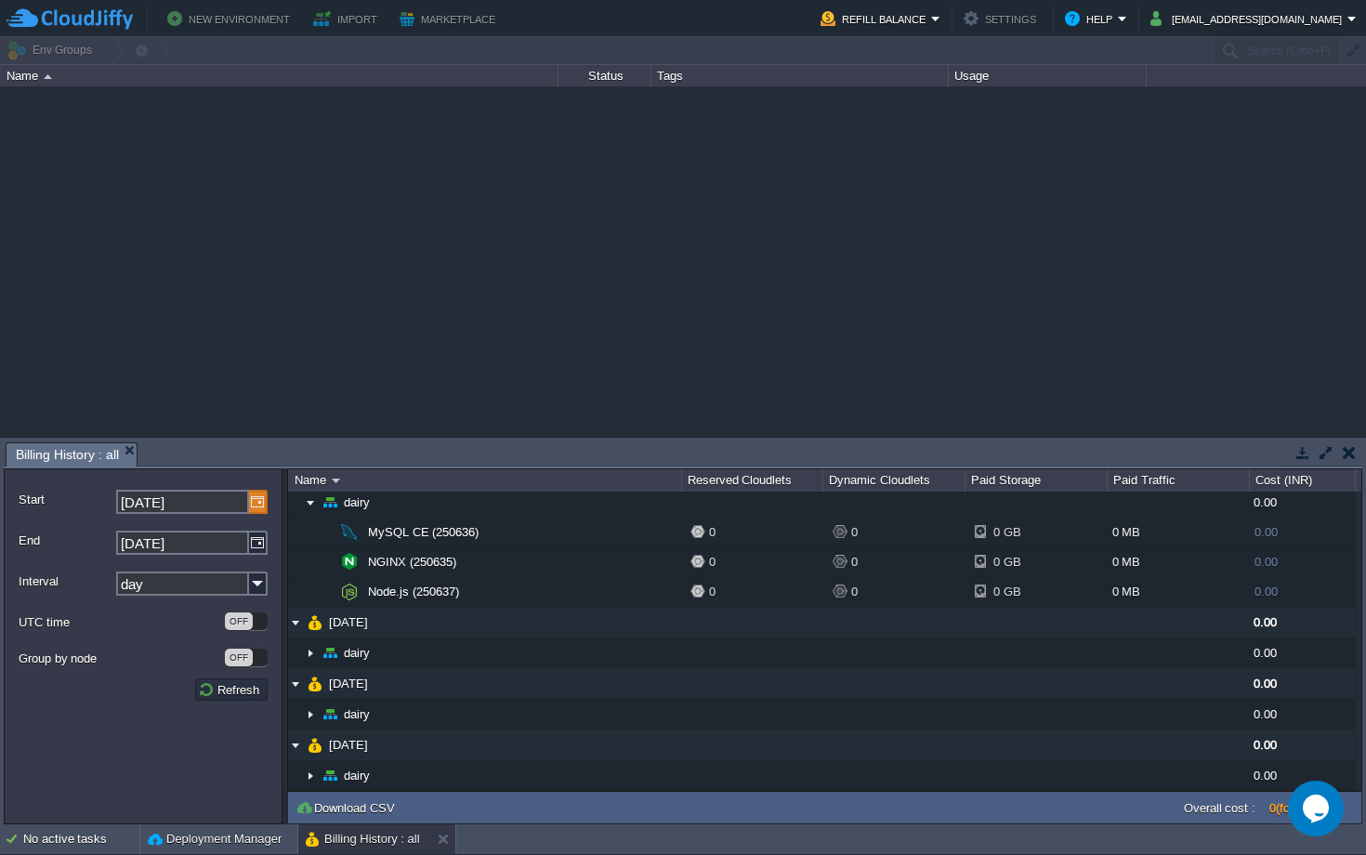
click at [254, 497] on img at bounding box center [258, 502] width 19 height 24
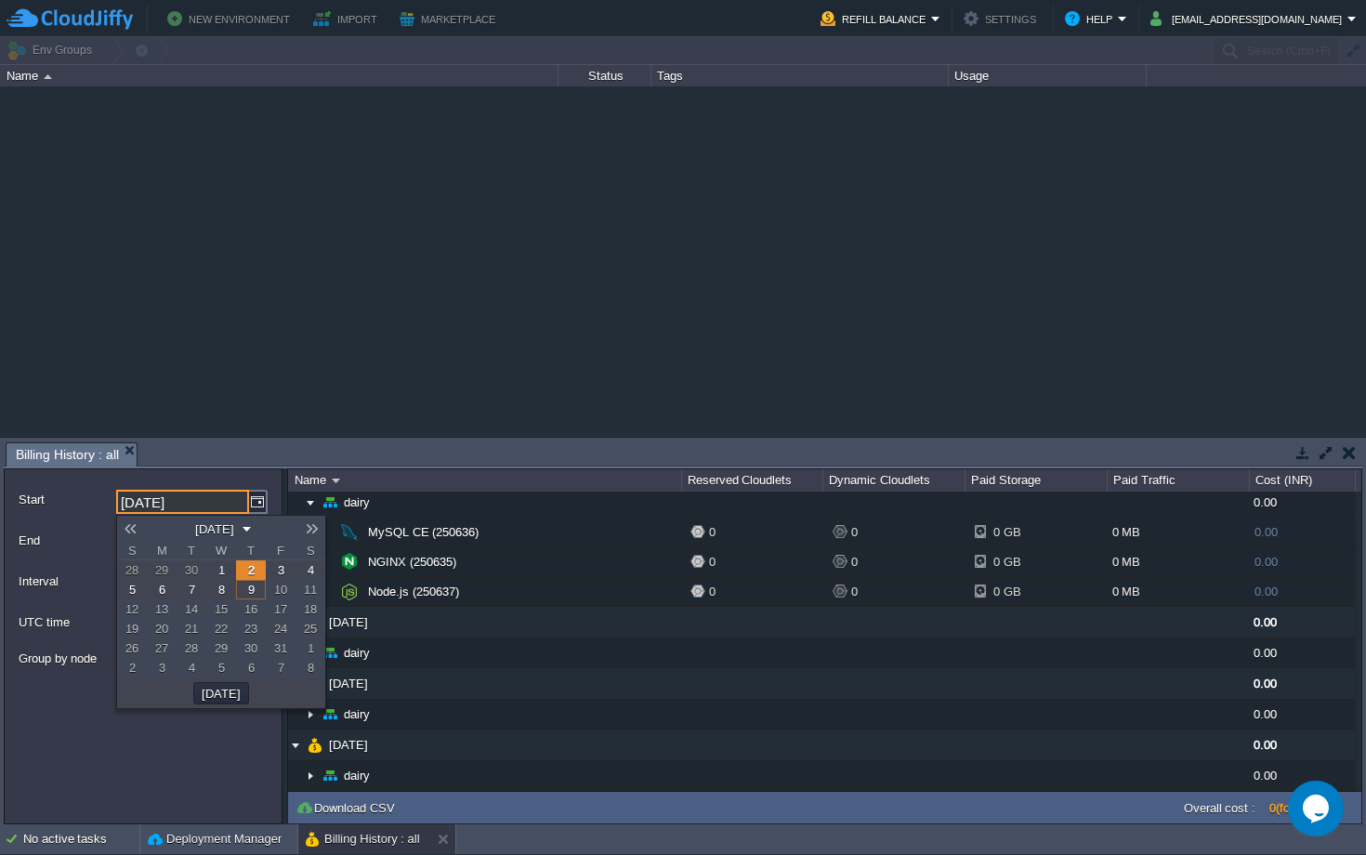
click at [131, 566] on span "28" at bounding box center [131, 570] width 13 height 14
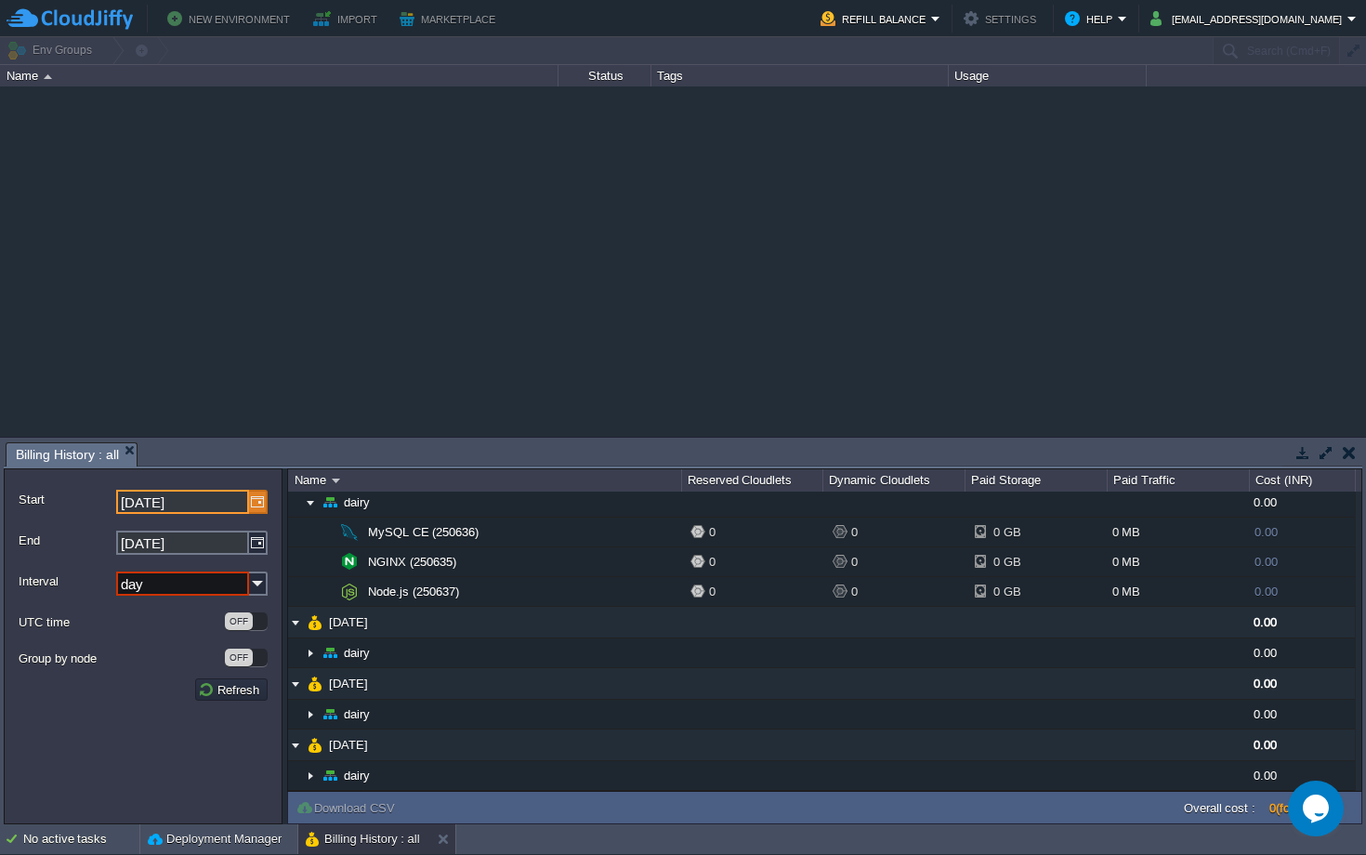
click at [256, 511] on img at bounding box center [258, 502] width 19 height 24
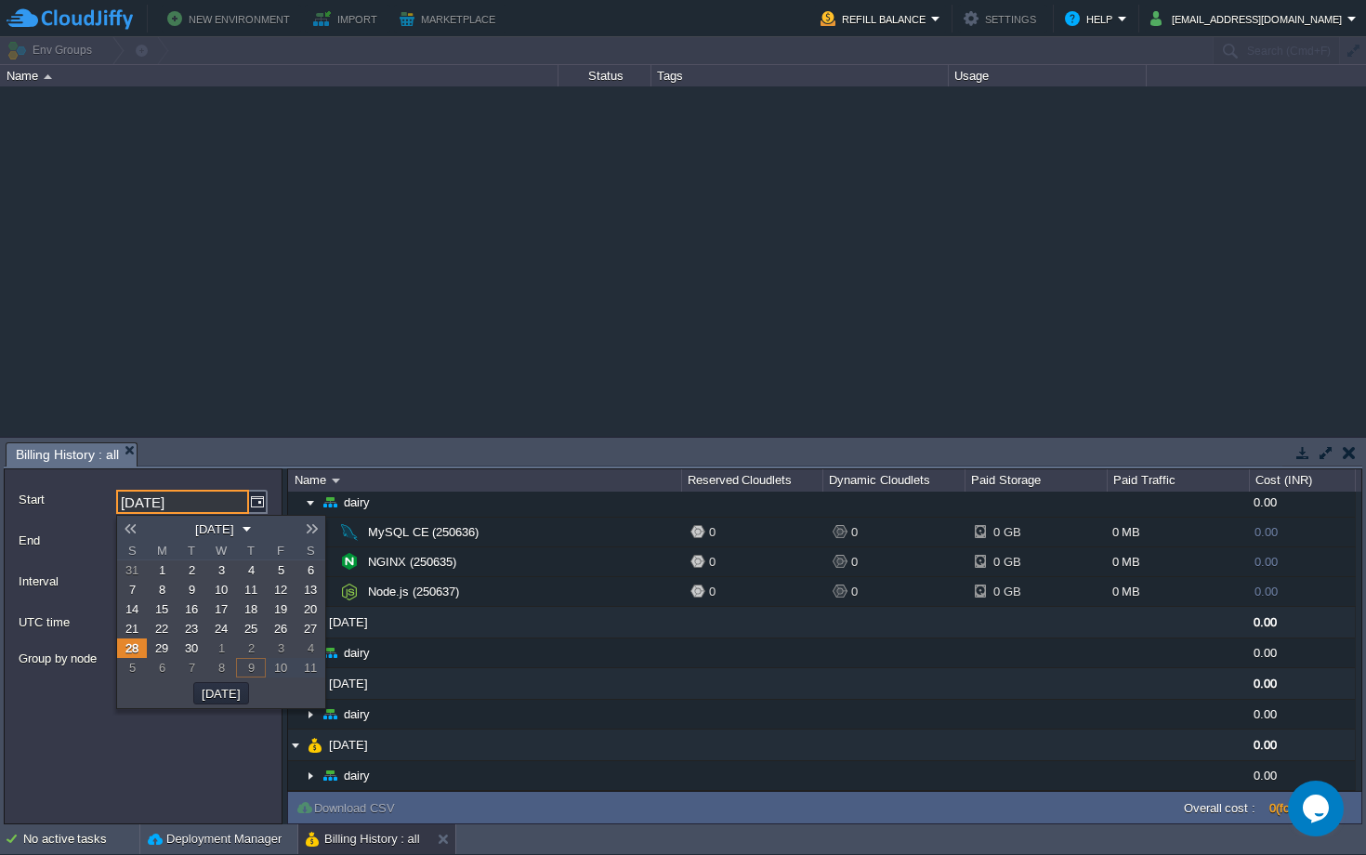
click at [166, 570] on link "1" at bounding box center [162, 570] width 30 height 20
type input "[DATE]"
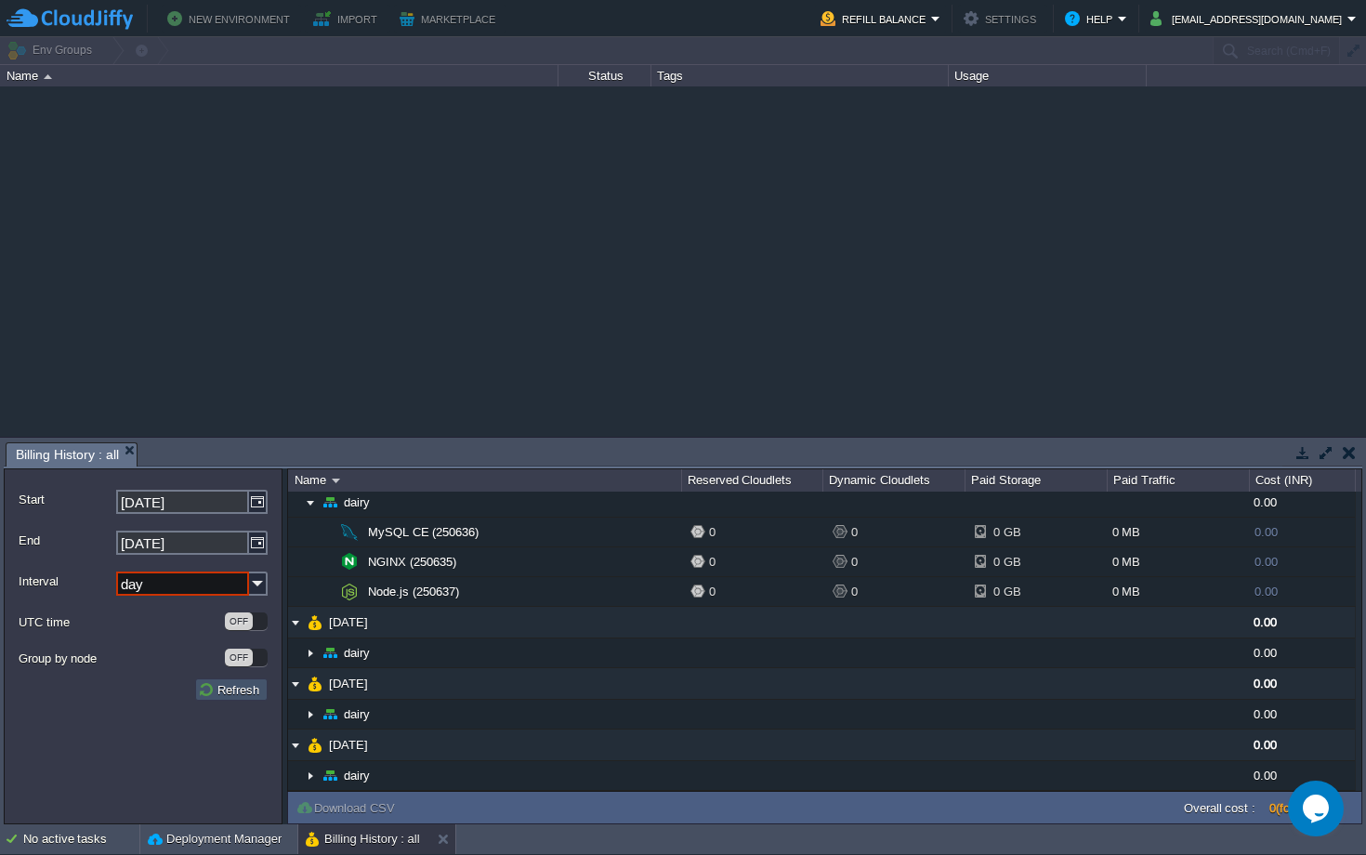
click at [215, 686] on button "Refresh" at bounding box center [231, 689] width 67 height 17
click at [205, 594] on input "day" at bounding box center [182, 584] width 133 height 24
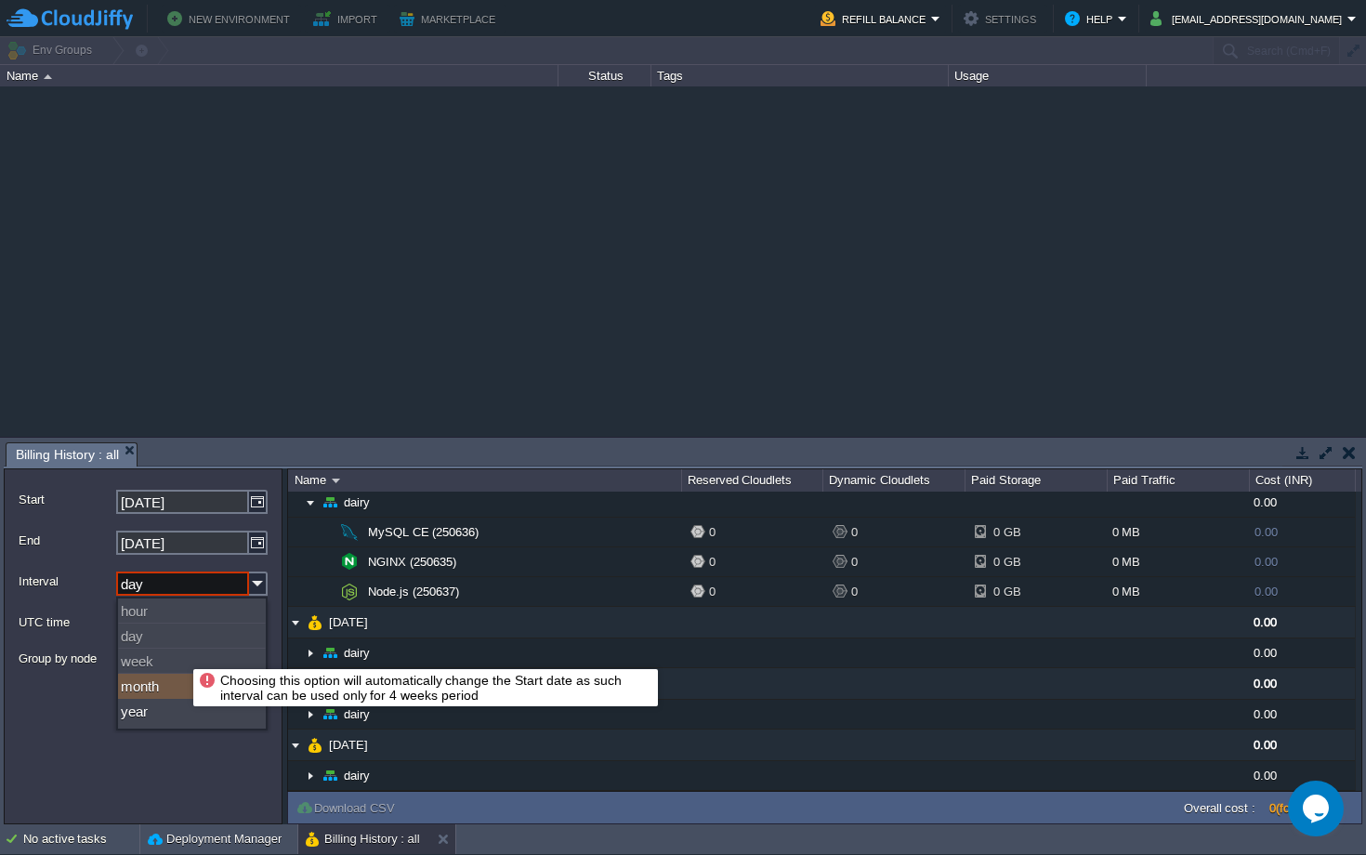
click at [170, 680] on div "month" at bounding box center [192, 686] width 148 height 25
type input "month"
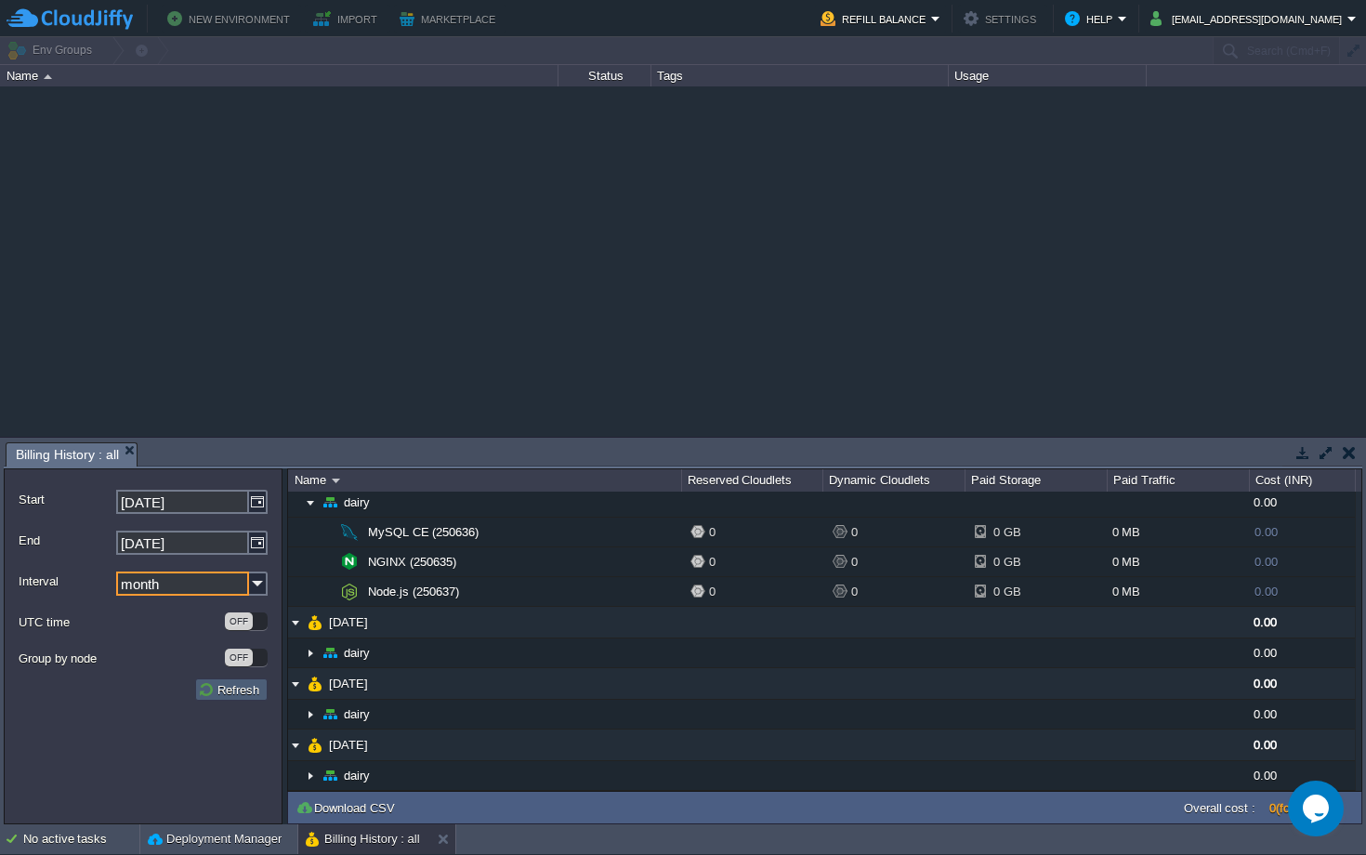
click at [210, 690] on button "Refresh" at bounding box center [231, 689] width 67 height 17
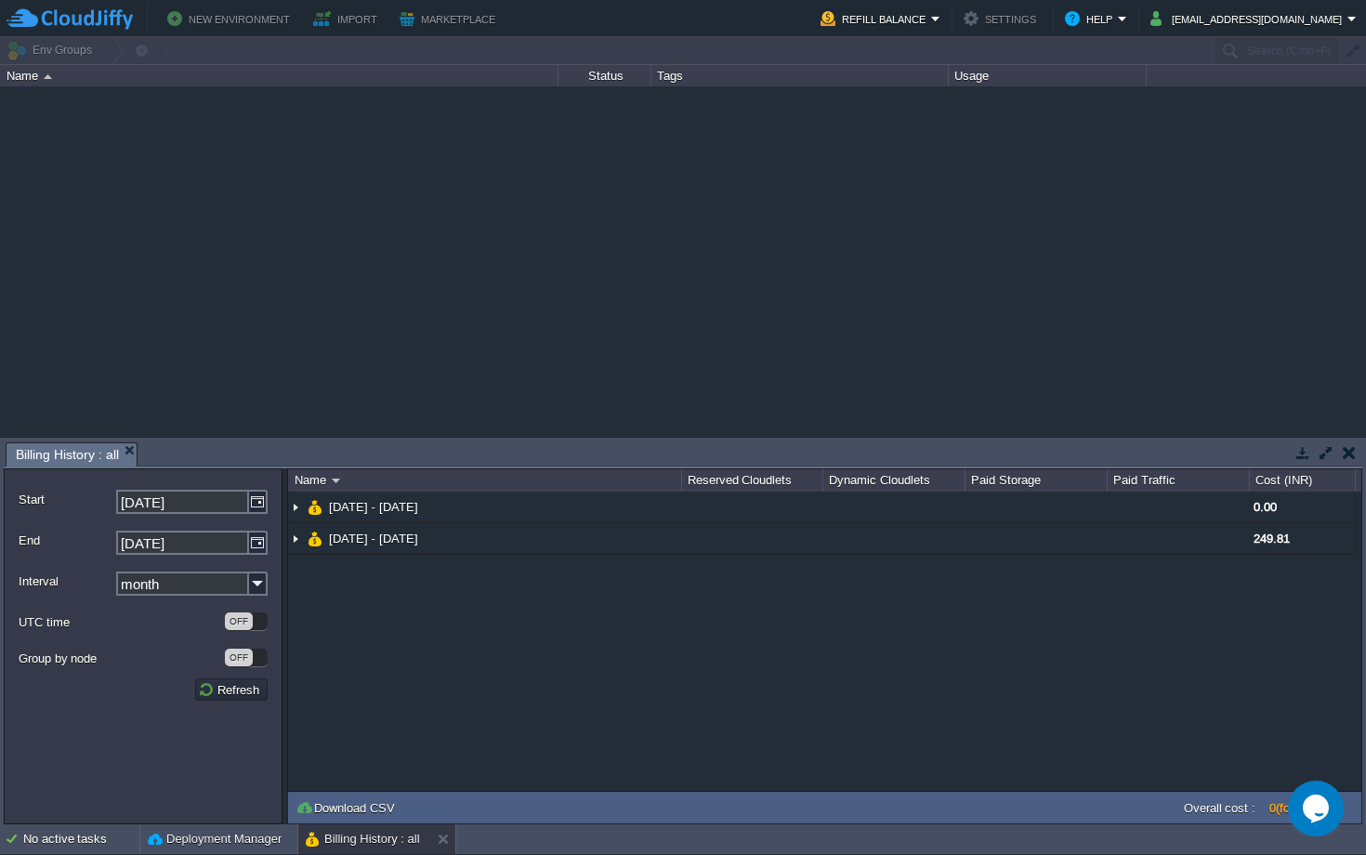
scroll to position [0, 0]
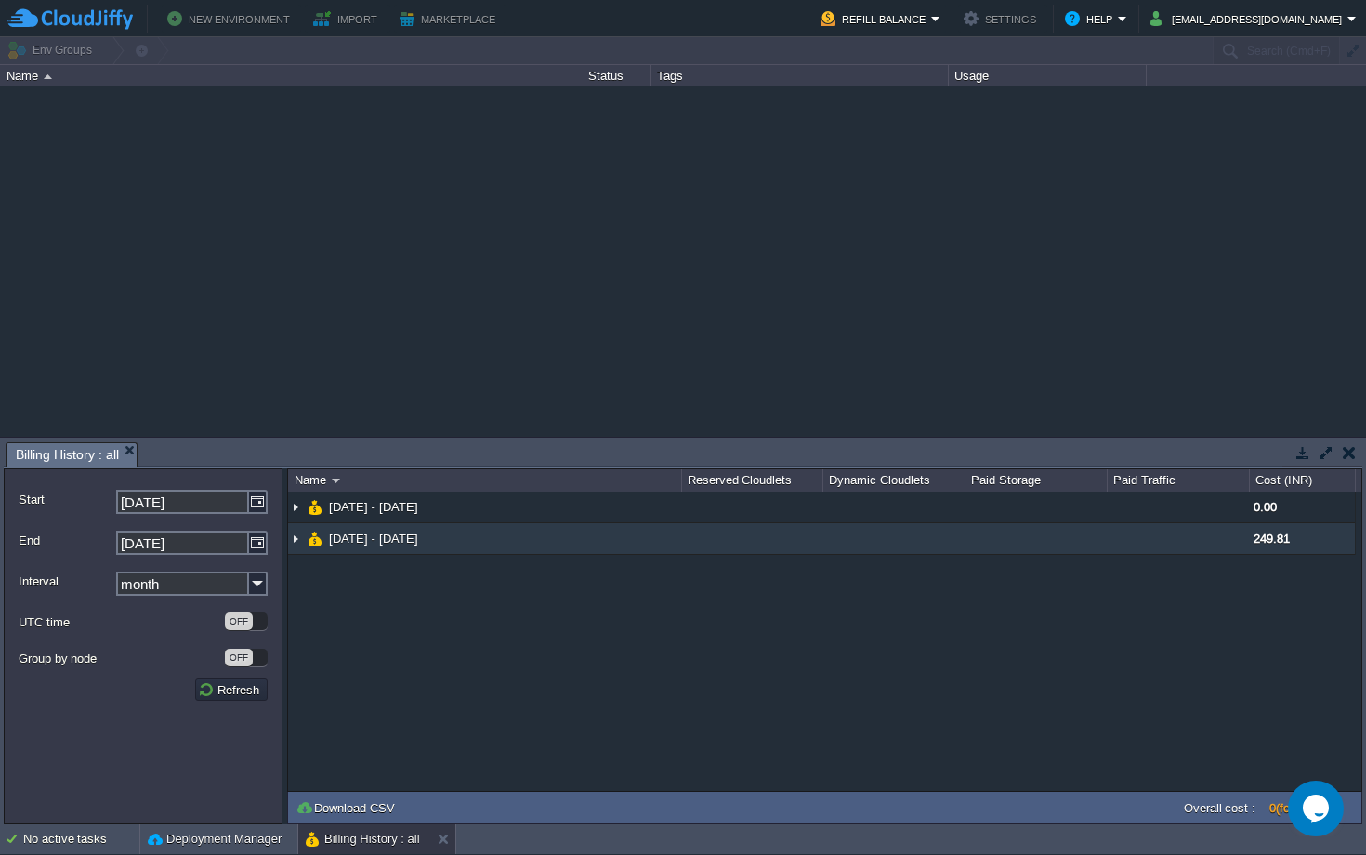
click at [421, 535] on span "[DATE] - [DATE]" at bounding box center [374, 539] width 94 height 16
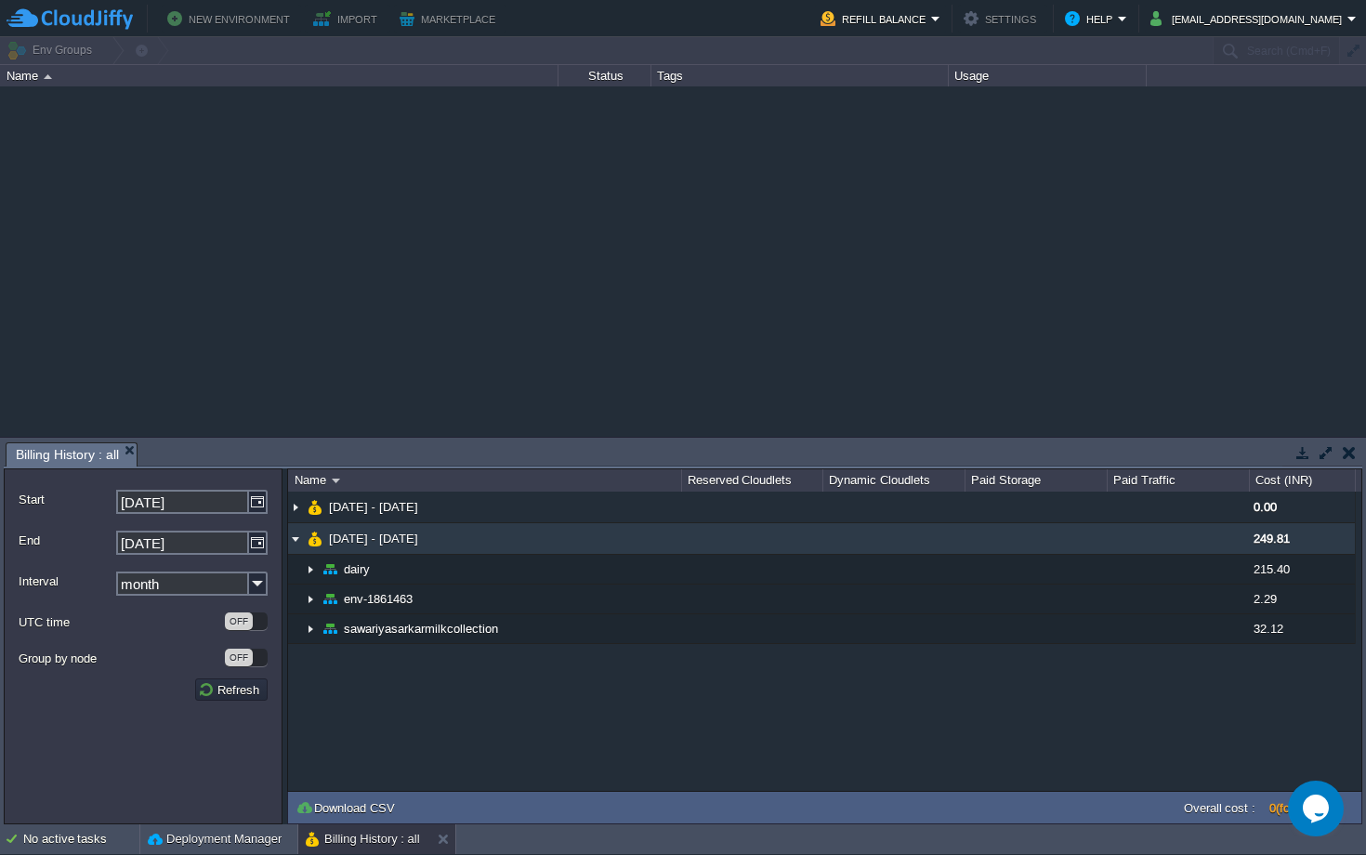
click at [563, 532] on td "[DATE] - [DATE]" at bounding box center [484, 539] width 393 height 32
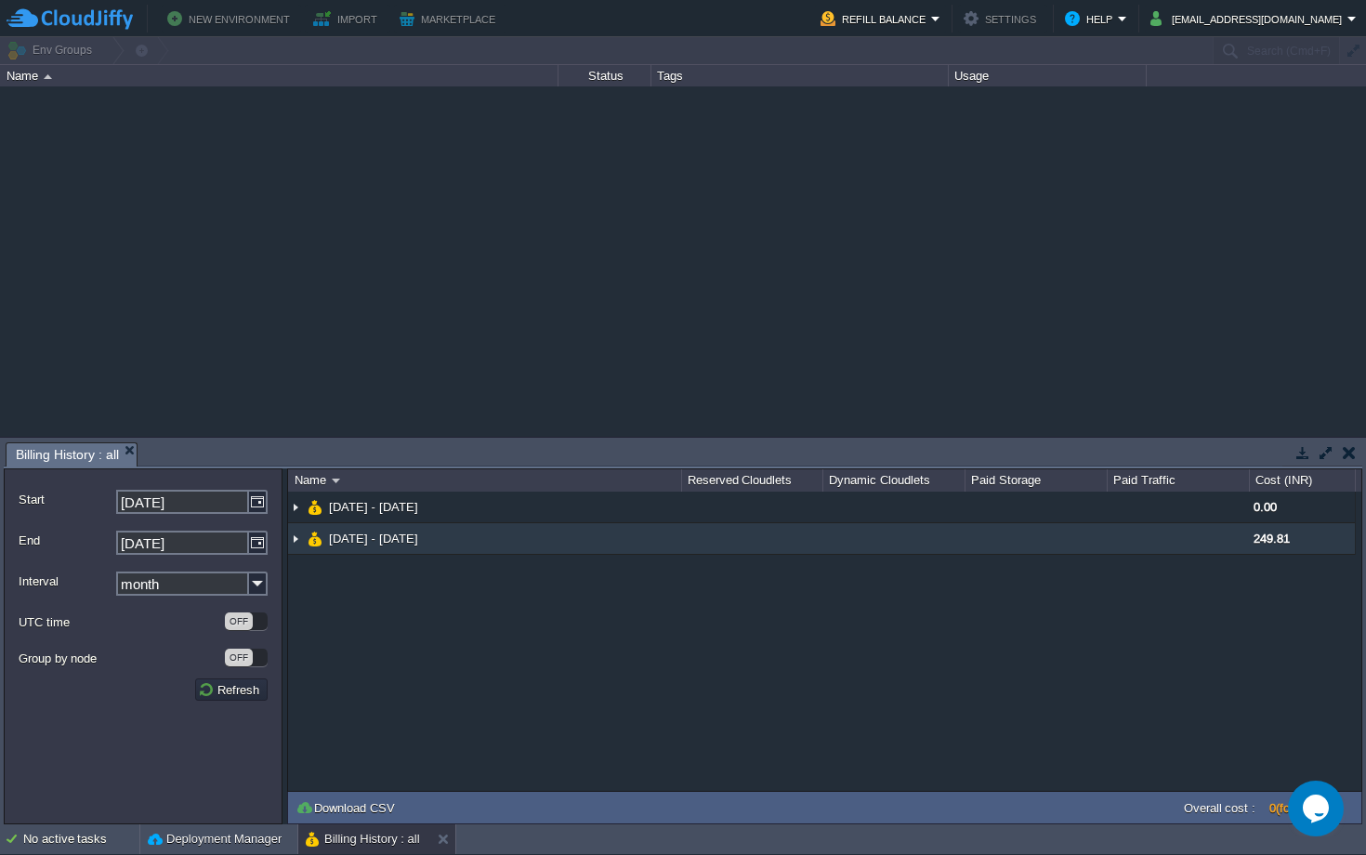
click at [563, 532] on td "[DATE] - [DATE]" at bounding box center [484, 539] width 393 height 32
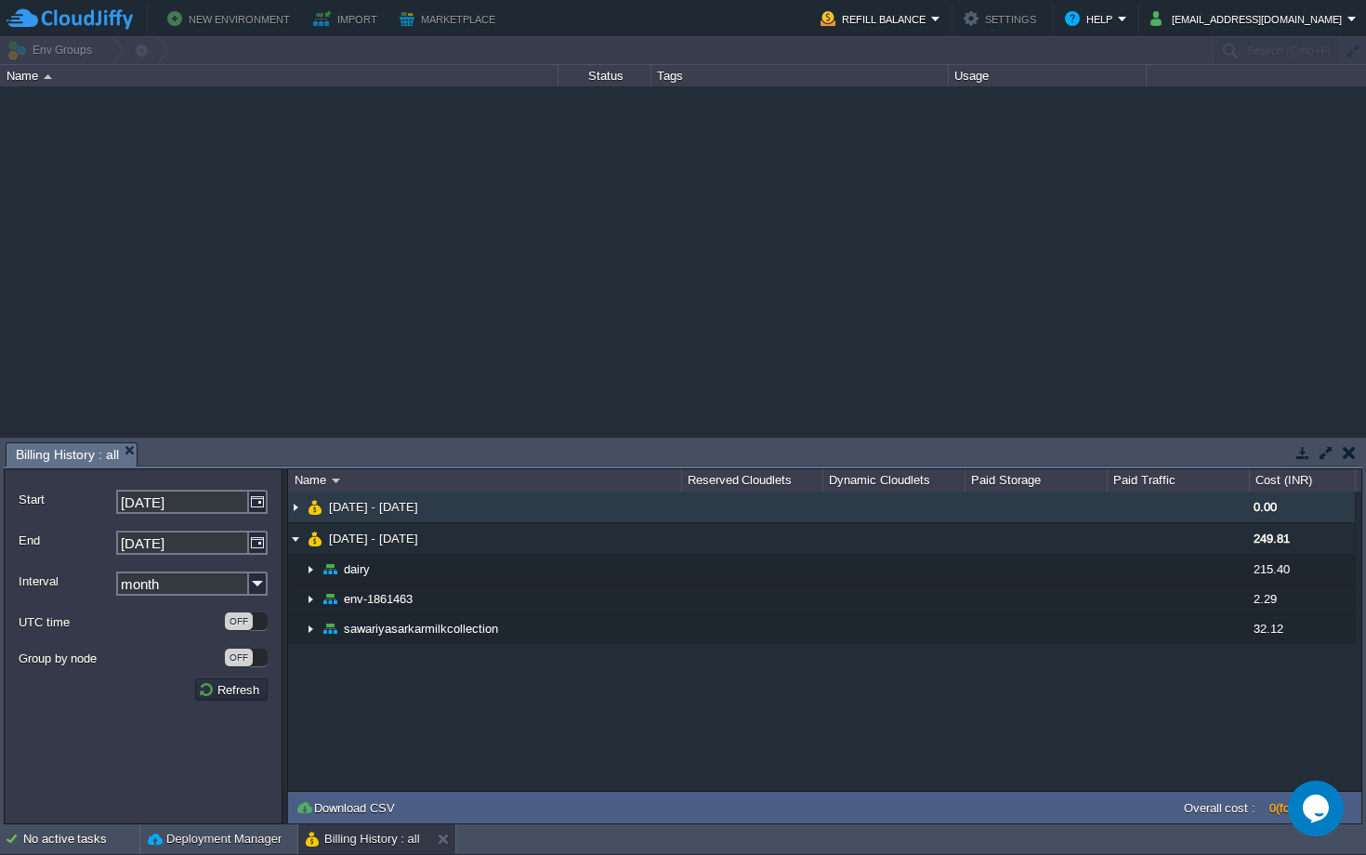
click at [557, 516] on td "[DATE] - [DATE]" at bounding box center [484, 508] width 393 height 32
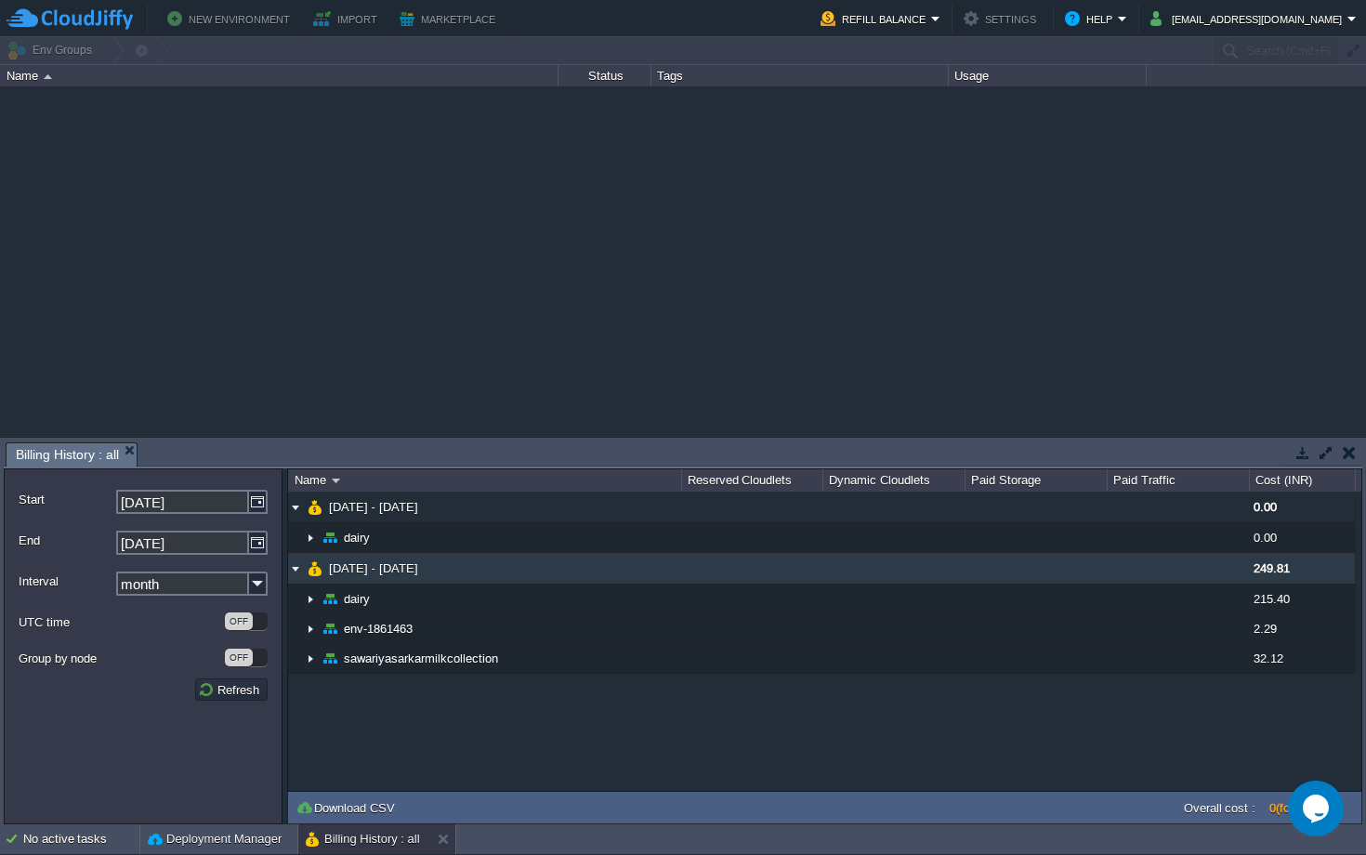
click at [541, 578] on td "[DATE] - [DATE]" at bounding box center [484, 569] width 393 height 32
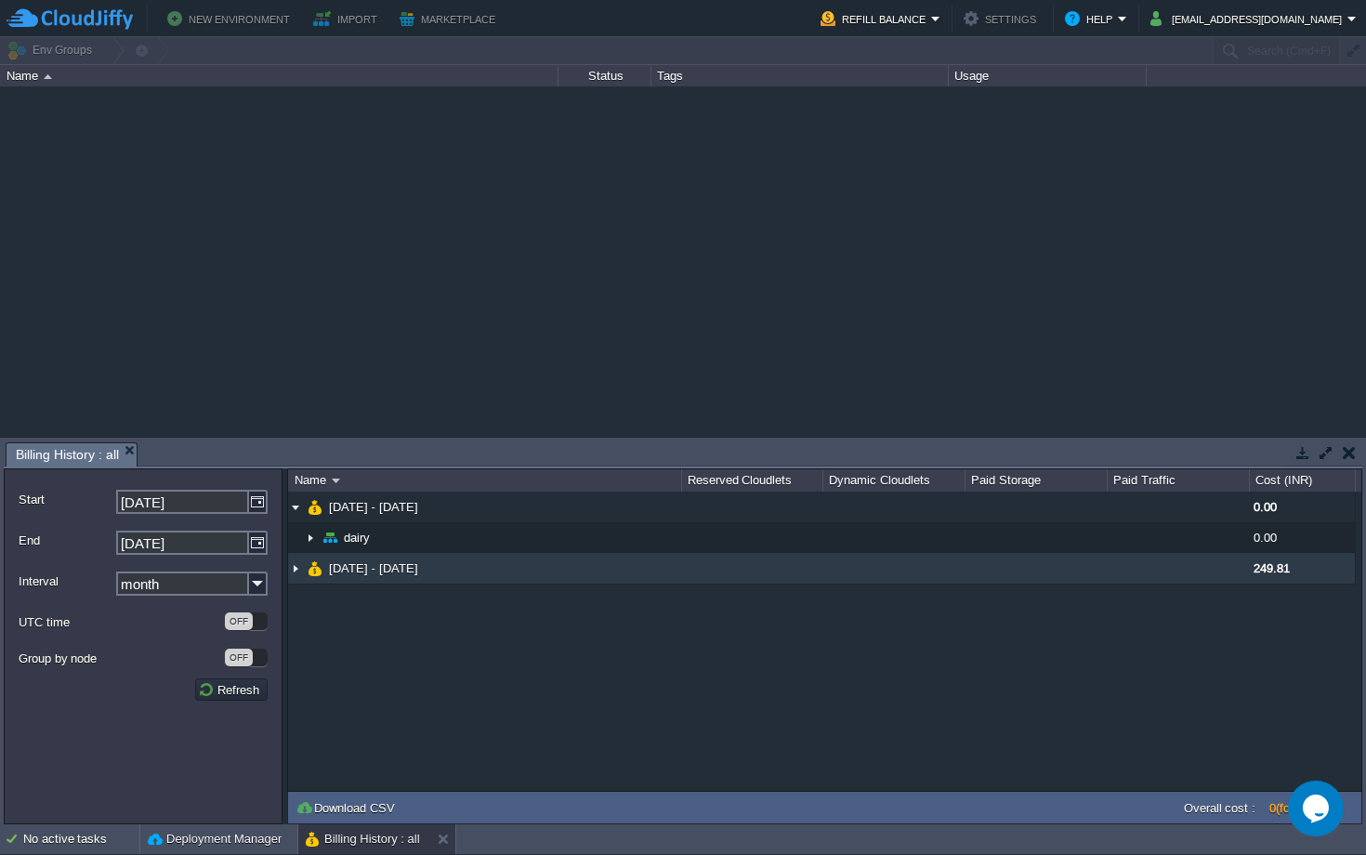
click at [541, 577] on td "[DATE] - [DATE]" at bounding box center [484, 569] width 393 height 32
